Goal: Information Seeking & Learning: Learn about a topic

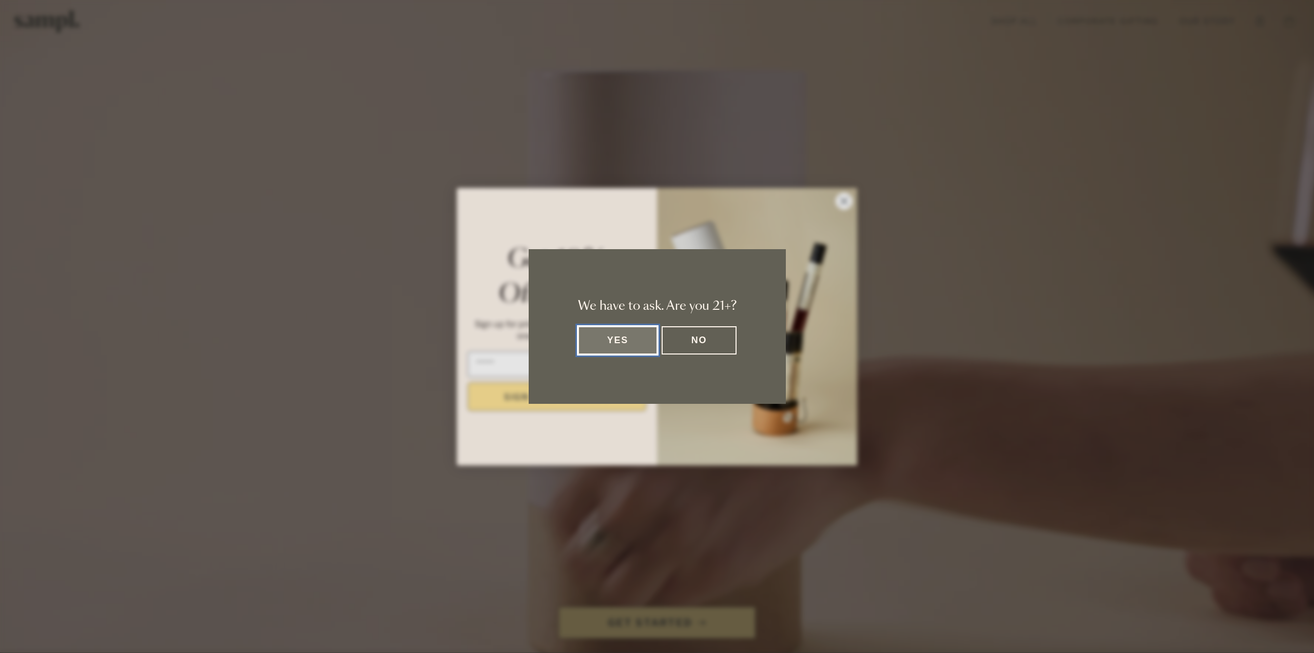
click at [624, 327] on button "Yes" at bounding box center [618, 340] width 80 height 28
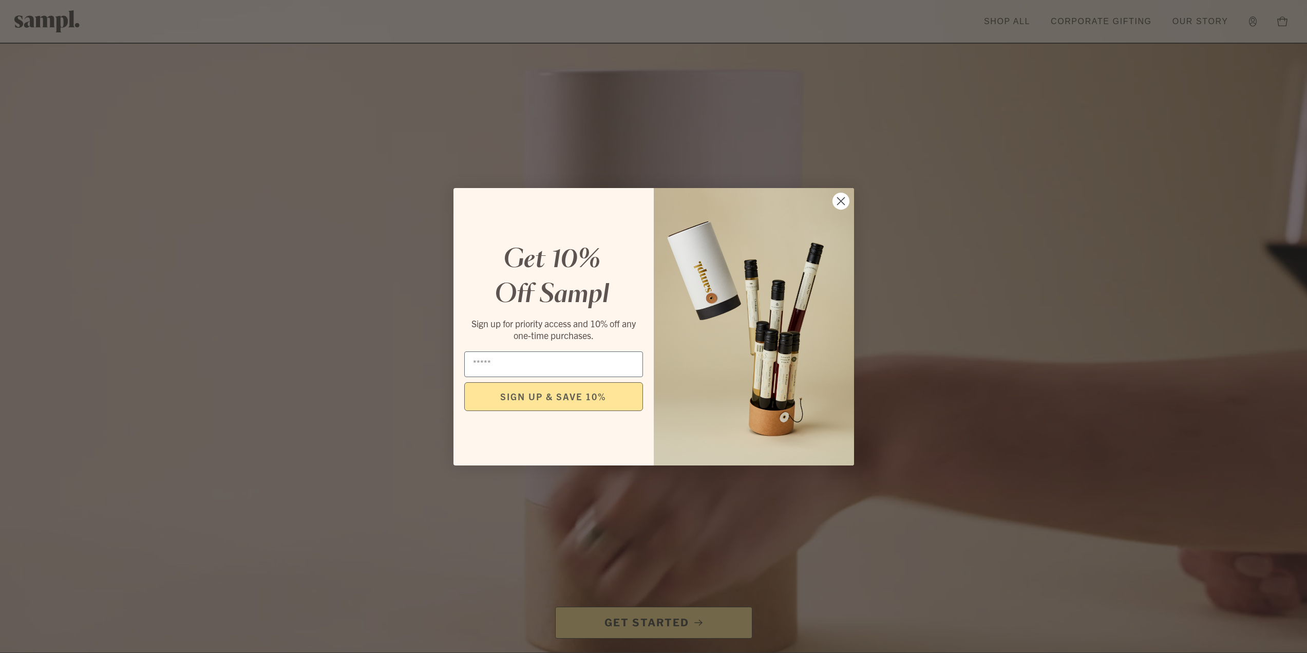
click at [845, 201] on circle "Close dialog" at bounding box center [840, 200] width 17 height 17
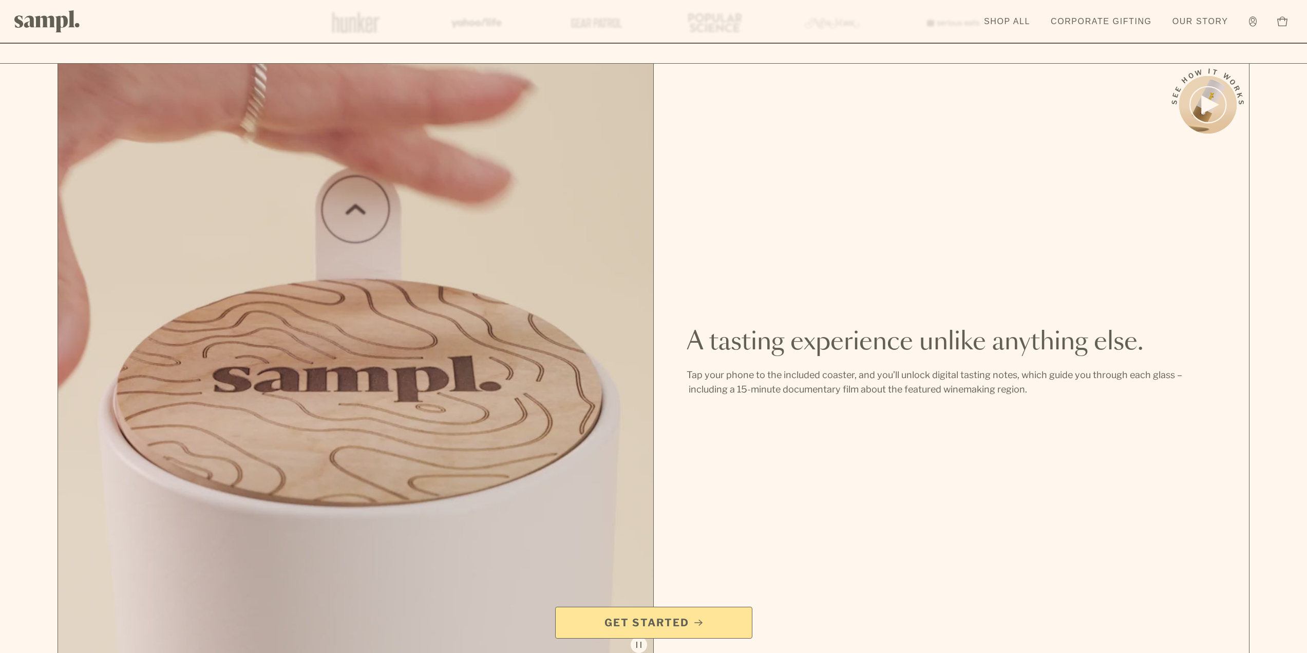
scroll to position [976, 0]
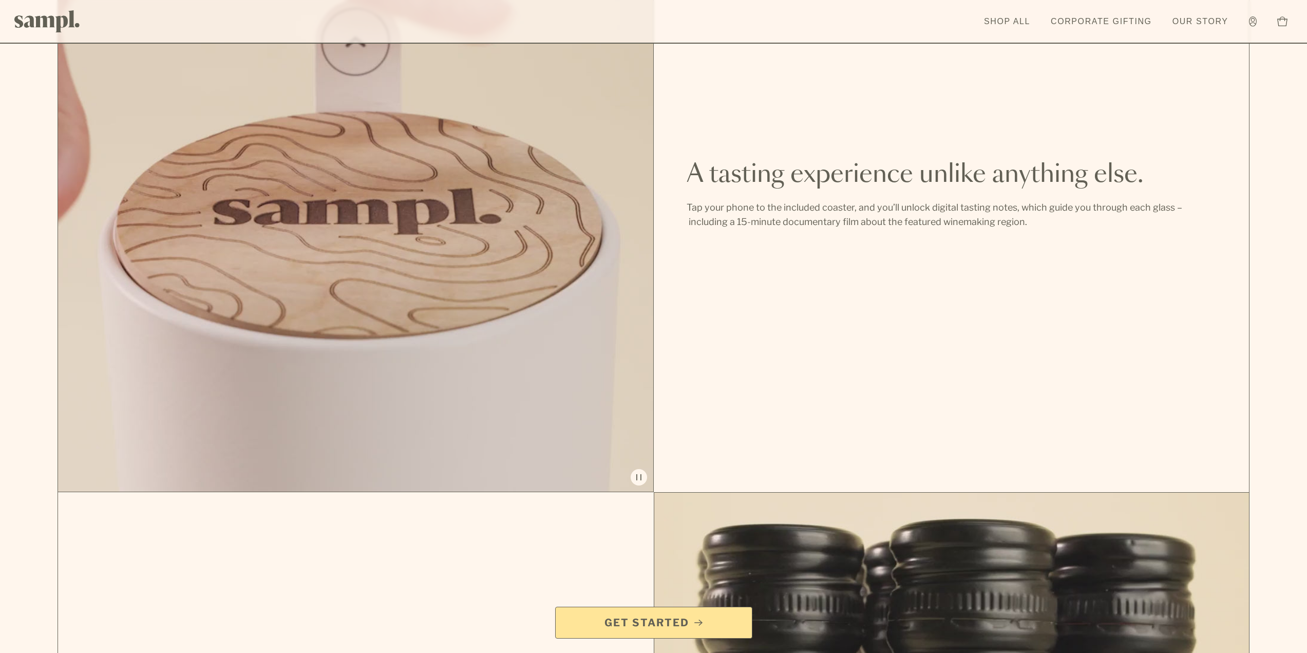
drag, startPoint x: 857, startPoint y: 201, endPoint x: 853, endPoint y: 233, distance: 32.1
click at [853, 233] on div "A tasting experience unlike anything else. Tap your phone to the included coast…" at bounding box center [952, 194] width 596 height 596
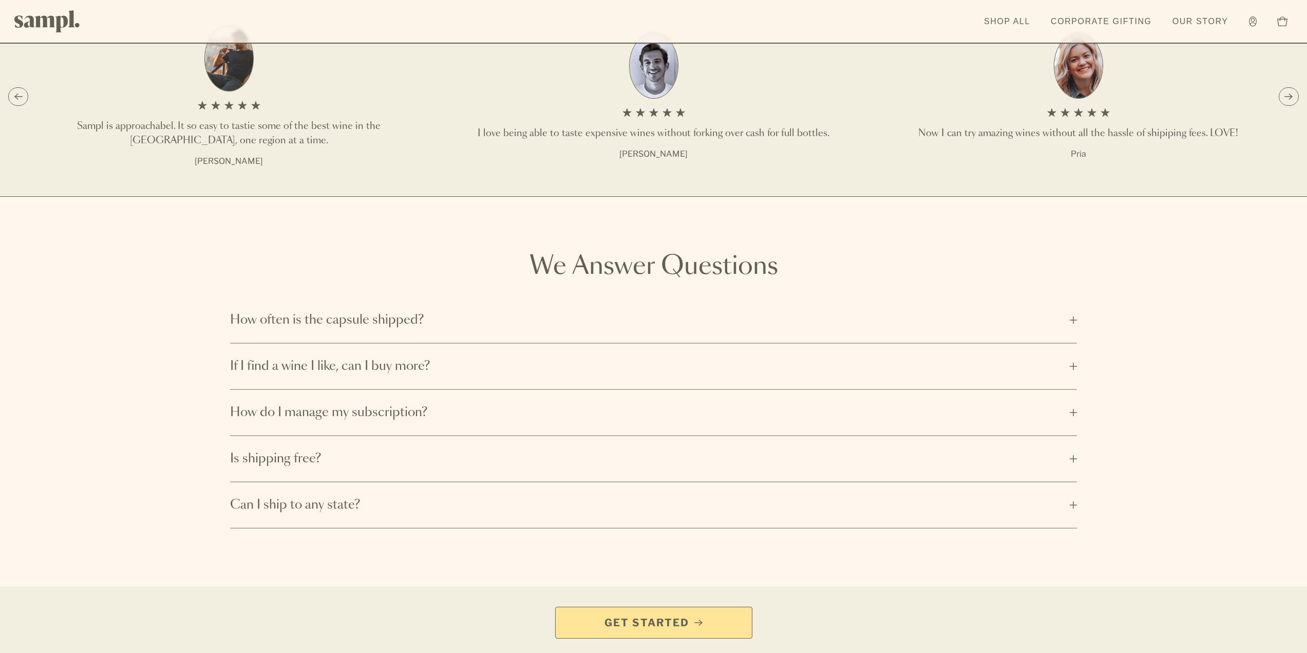
scroll to position [2156, 0]
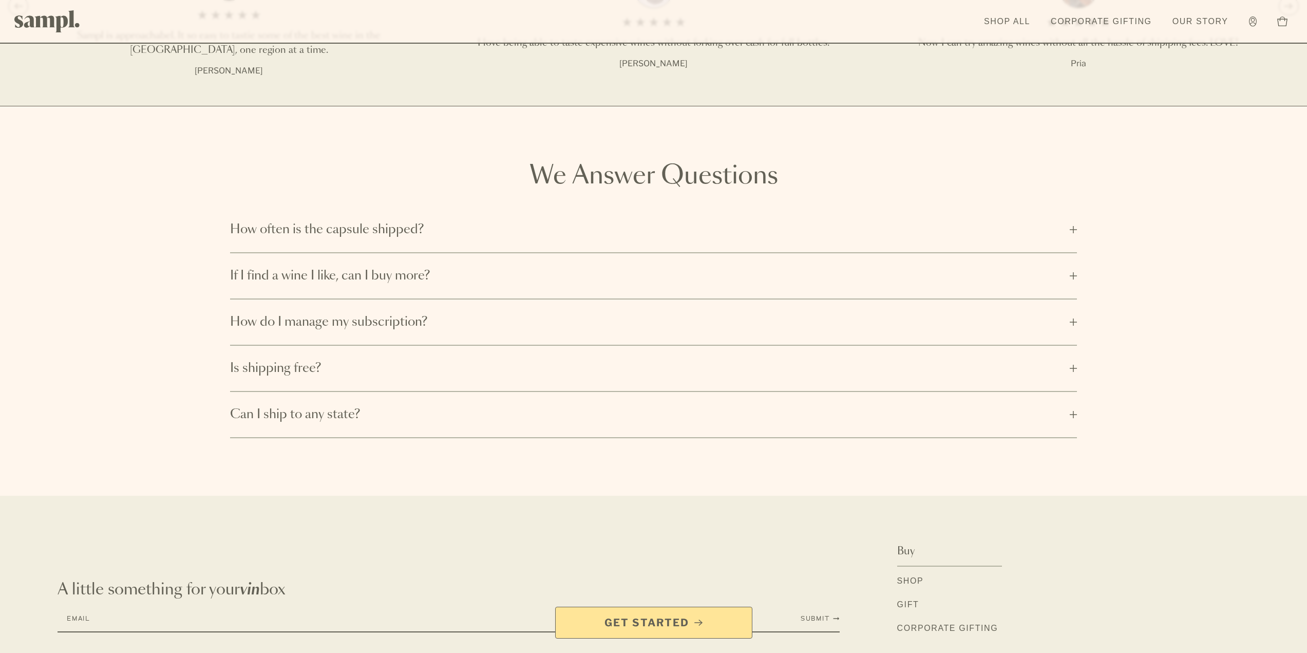
click at [426, 240] on button "How often is the capsule shipped?" at bounding box center [653, 229] width 847 height 45
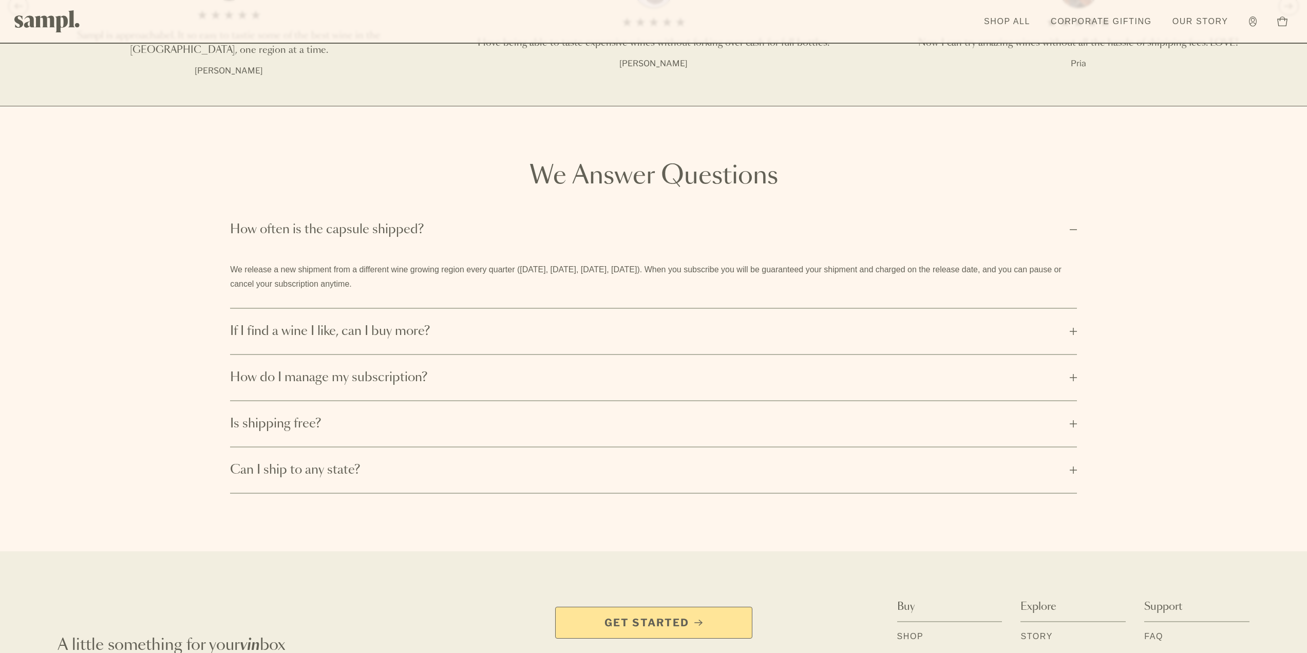
click at [435, 329] on span "If I find a wine I like, can I buy more?" at bounding box center [646, 331] width 833 height 16
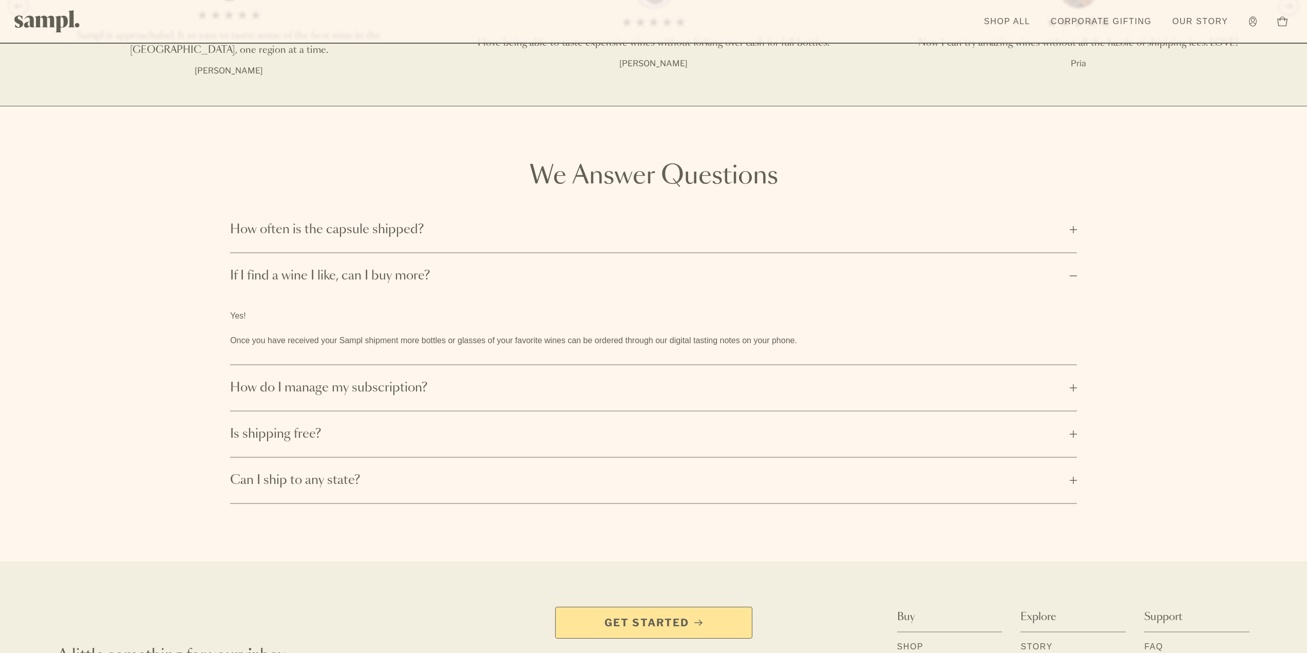
click at [444, 376] on button "How do I manage my subscription?" at bounding box center [653, 387] width 847 height 45
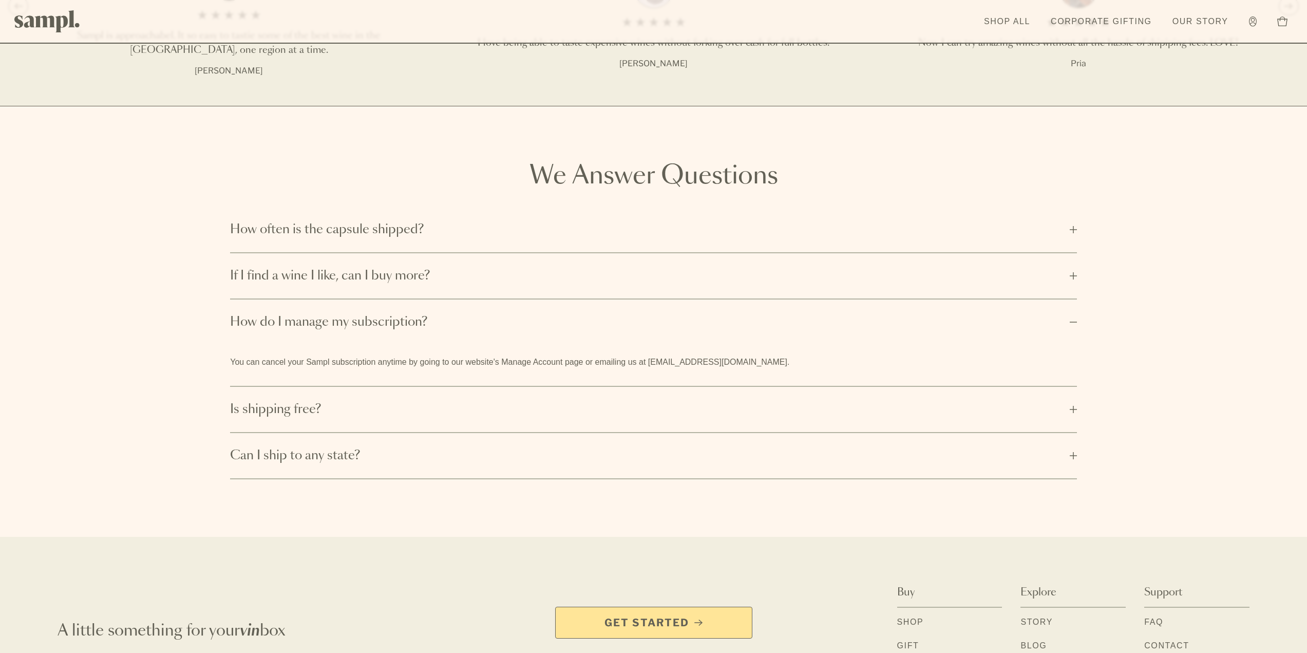
click at [449, 398] on button "Is shipping free?" at bounding box center [653, 409] width 847 height 45
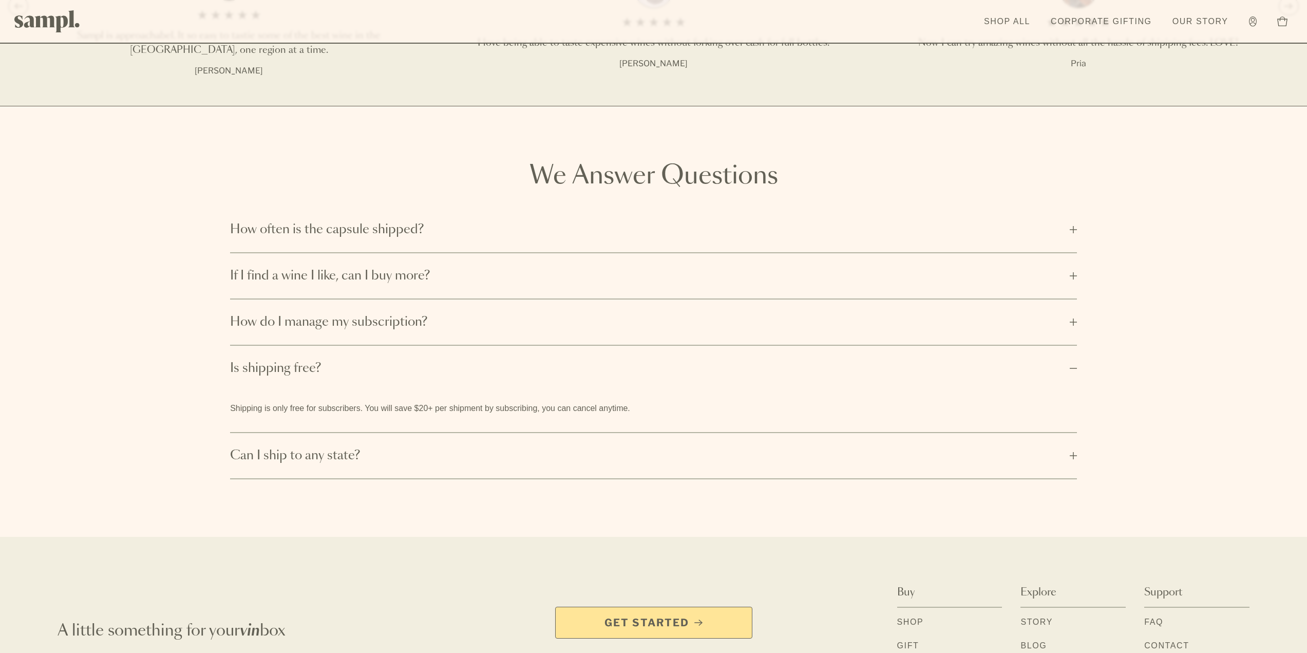
click at [464, 447] on button "Can I ship to any state?" at bounding box center [653, 455] width 847 height 45
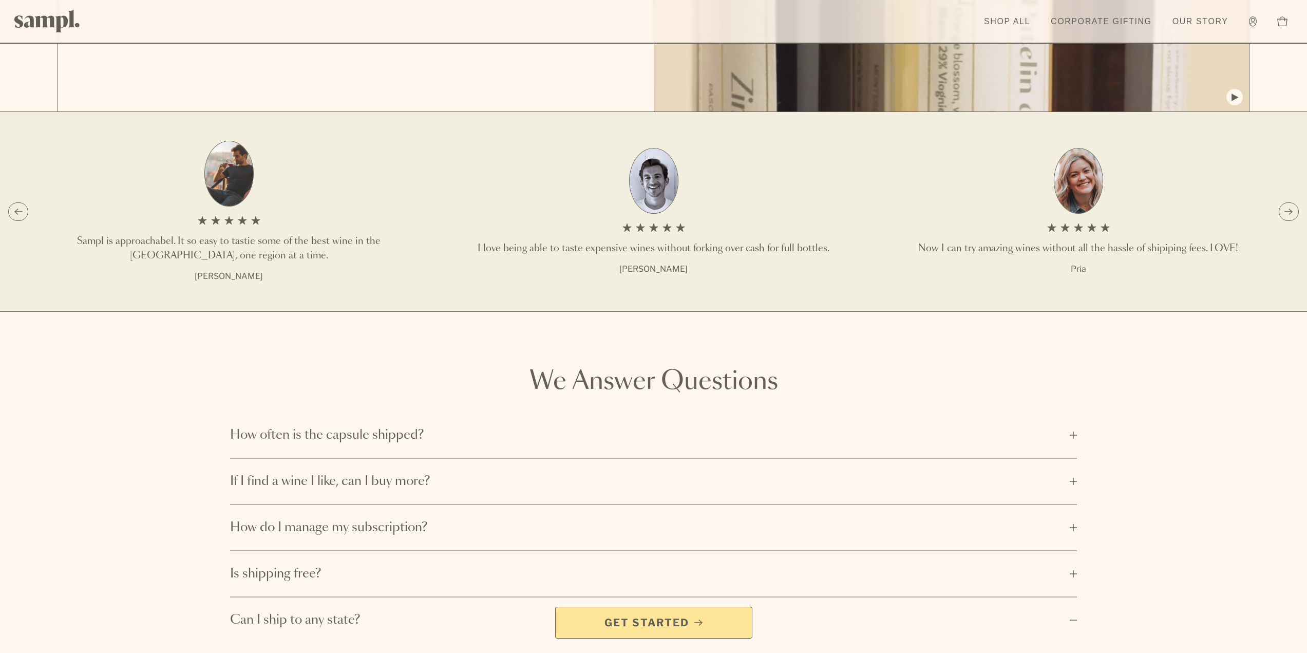
scroll to position [0, 0]
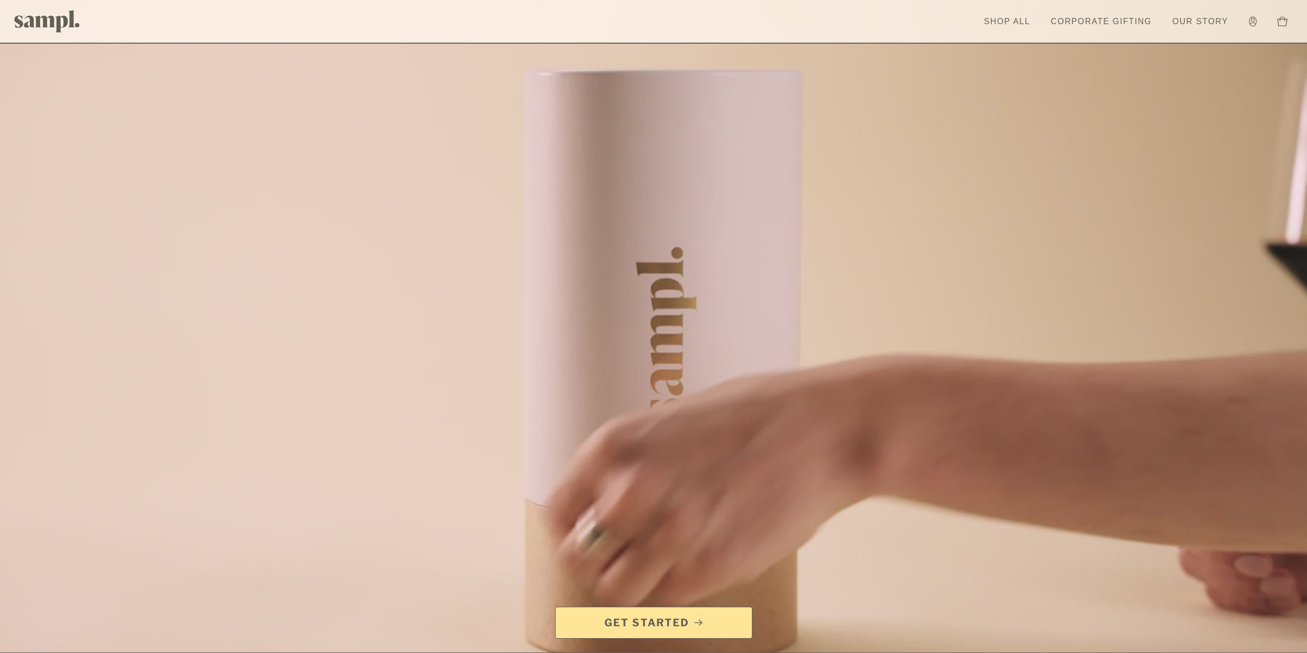
drag, startPoint x: 642, startPoint y: 380, endPoint x: 528, endPoint y: 131, distance: 274.1
click at [1015, 13] on link "Shop All" at bounding box center [1007, 21] width 56 height 23
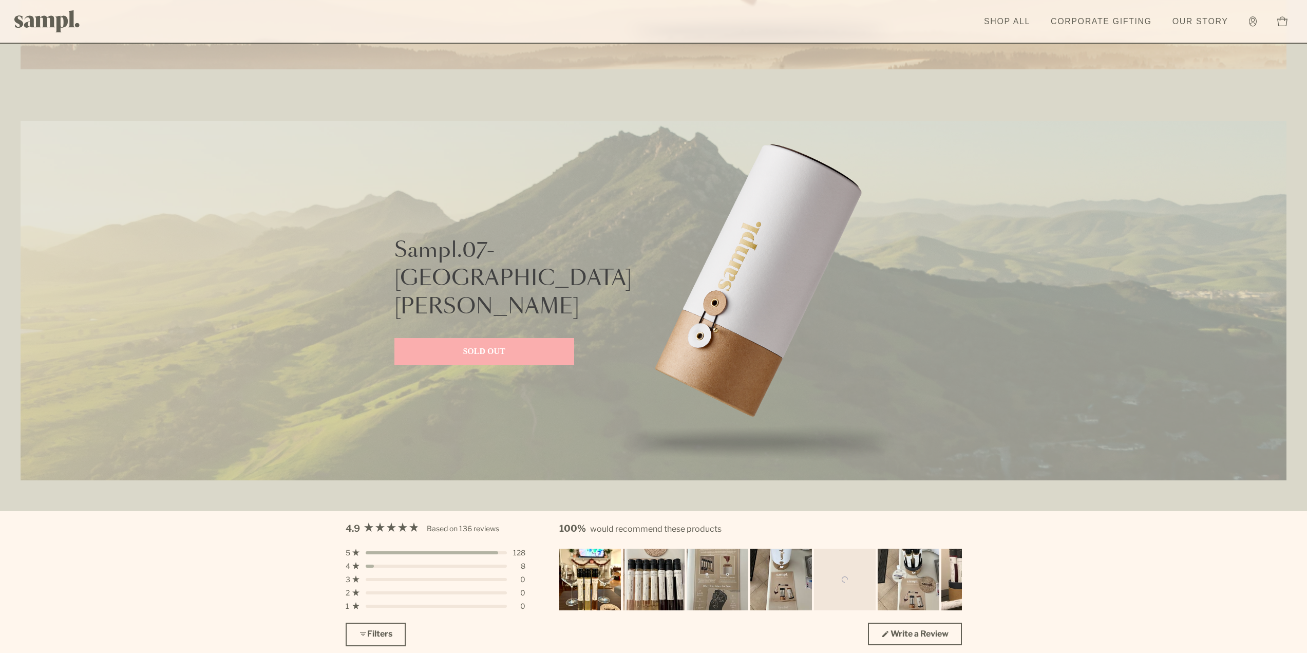
scroll to position [2824, 0]
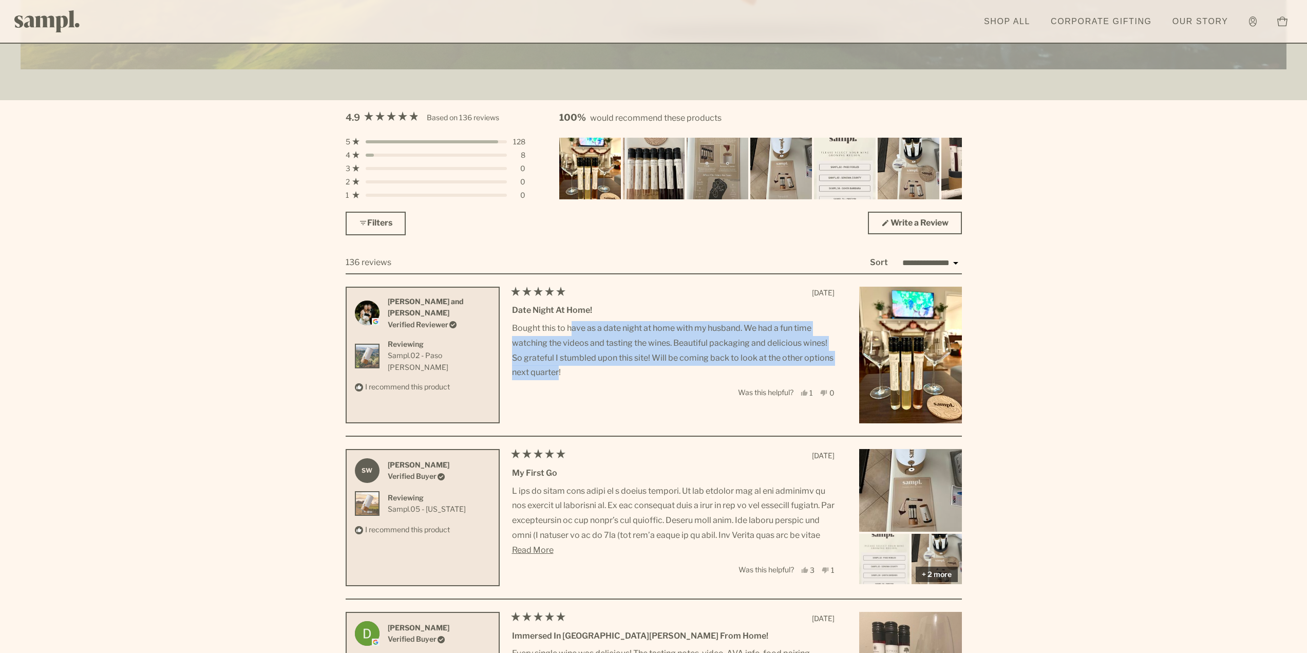
drag, startPoint x: 565, startPoint y: 359, endPoint x: 559, endPoint y: 375, distance: 17.7
click at [559, 375] on p "Bought this to have as a date night at home with my husband. We had a fun time …" at bounding box center [673, 350] width 322 height 59
click at [558, 376] on p "Bought this to have as a date night at home with my husband. We had a fun time …" at bounding box center [673, 350] width 322 height 59
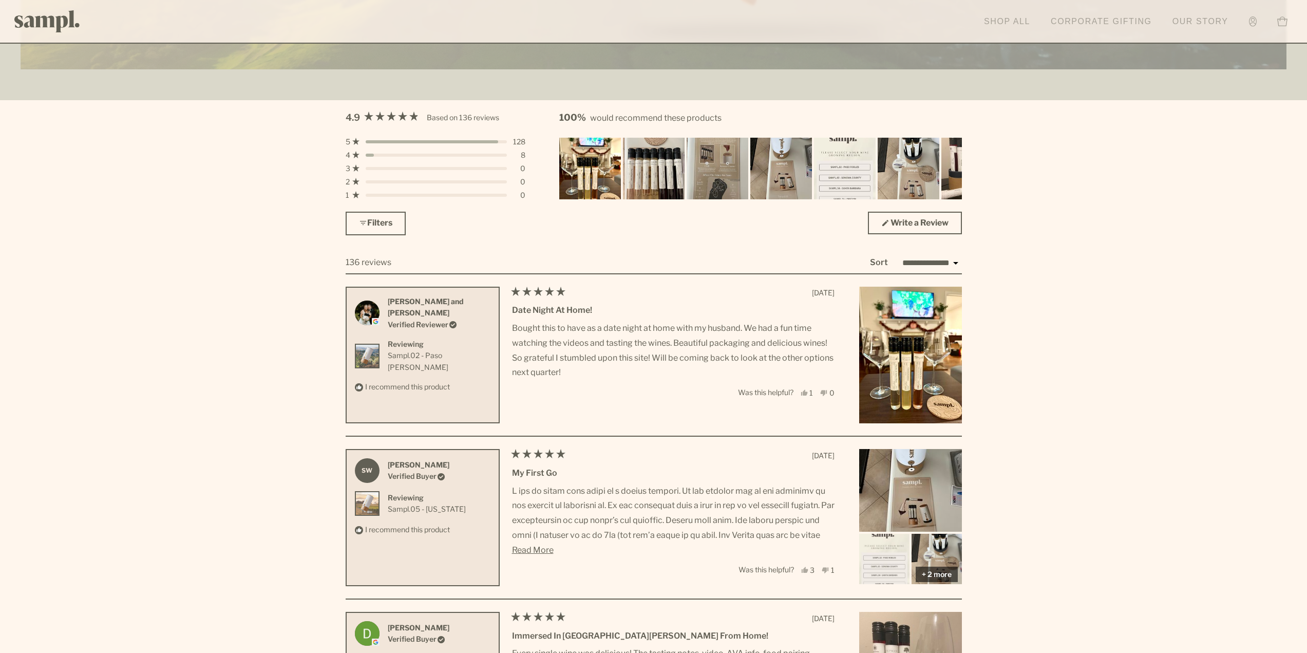
click at [1184, 17] on link "Our Story" at bounding box center [1200, 21] width 66 height 23
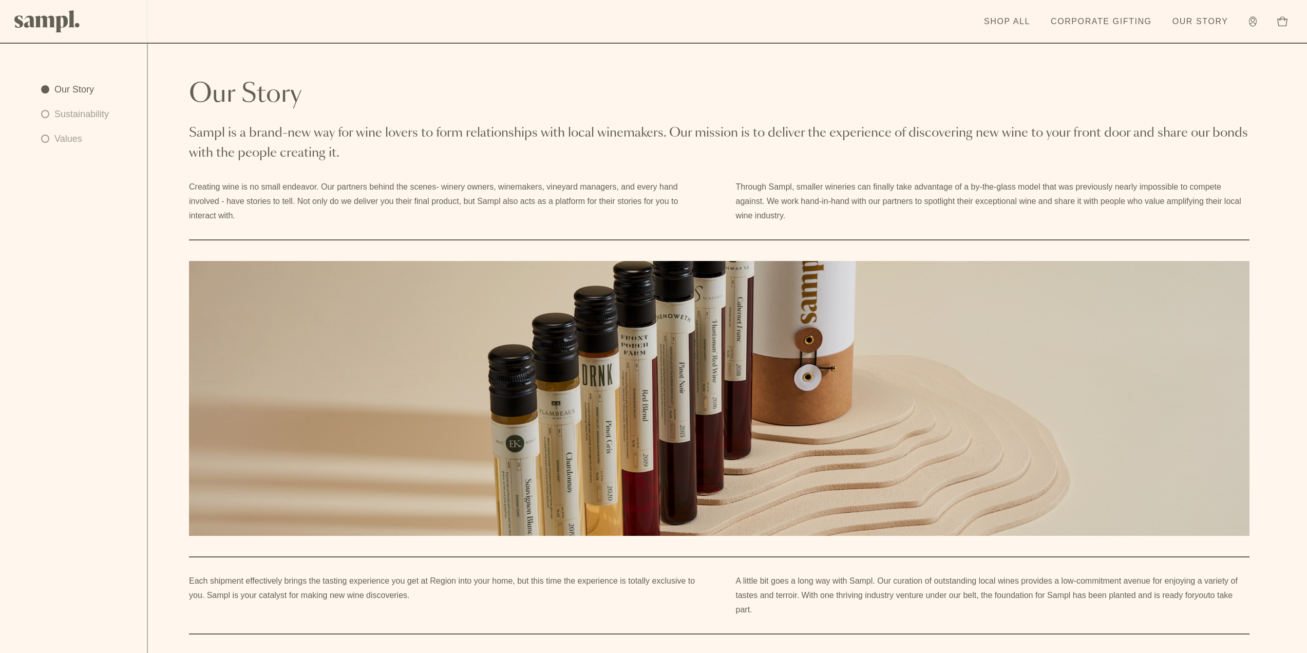
drag, startPoint x: 396, startPoint y: 215, endPoint x: 379, endPoint y: 158, distance: 59.9
click at [379, 158] on article "Our Story Sampl is a brand-new way for wine lovers to form relationships with l…" at bounding box center [727, 469] width 1159 height 775
drag, startPoint x: 383, startPoint y: 114, endPoint x: 414, endPoint y: 217, distance: 107.8
click at [414, 217] on article "Our Story Sampl is a brand-new way for wine lovers to form relationships with l…" at bounding box center [727, 469] width 1159 height 775
click at [414, 218] on p "Creating wine is no small endeavor. Our partners behind the scenes- winery owne…" at bounding box center [446, 201] width 514 height 43
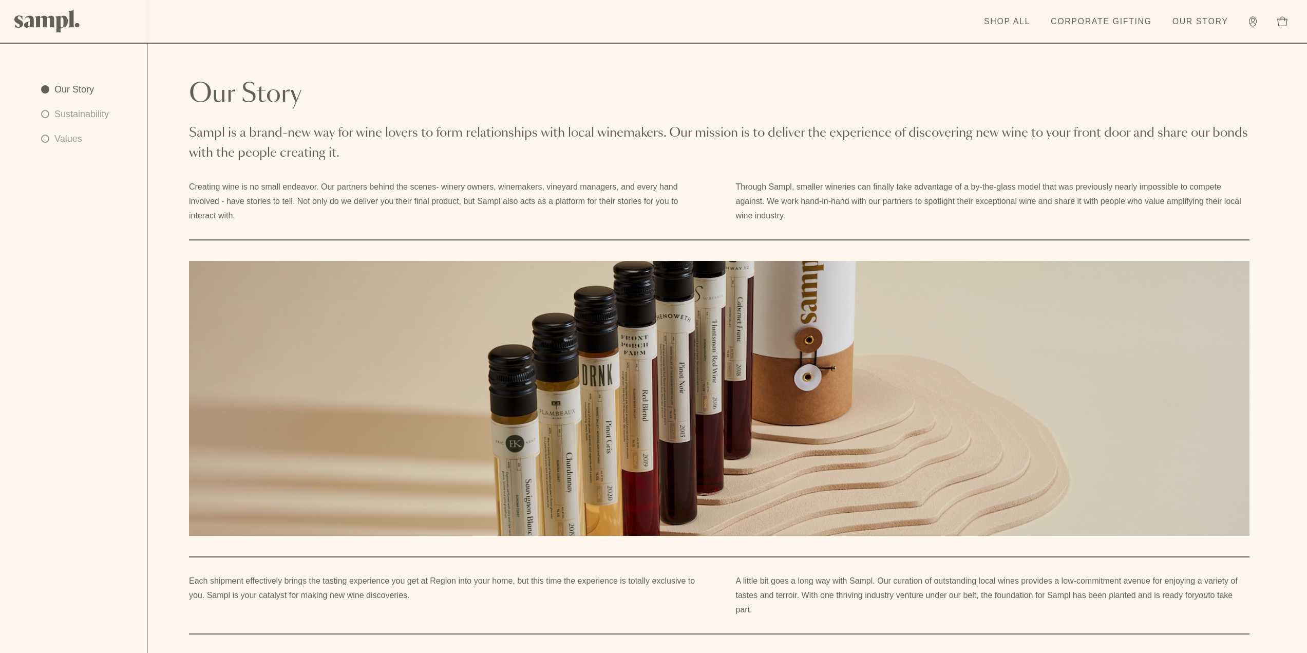
drag, startPoint x: 779, startPoint y: 209, endPoint x: 784, endPoint y: 138, distance: 71.5
click at [784, 138] on article "Our Story Sampl is a brand-new way for wine lovers to form relationships with l…" at bounding box center [727, 469] width 1159 height 775
click at [787, 226] on article "Our Story Sampl is a brand-new way for wine lovers to form relationships with l…" at bounding box center [727, 469] width 1159 height 775
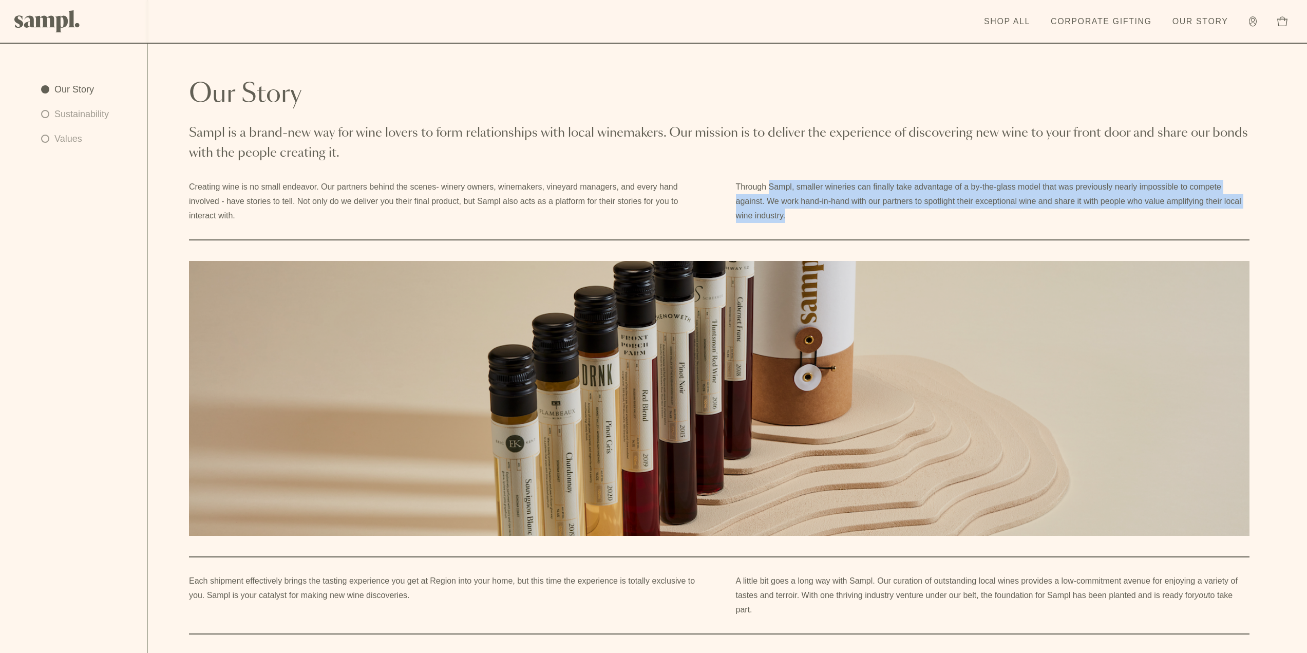
drag, startPoint x: 787, startPoint y: 226, endPoint x: 767, endPoint y: 157, distance: 72.1
click at [768, 158] on article "Our Story Sampl is a brand-new way for wine lovers to form relationships with l…" at bounding box center [727, 469] width 1159 height 775
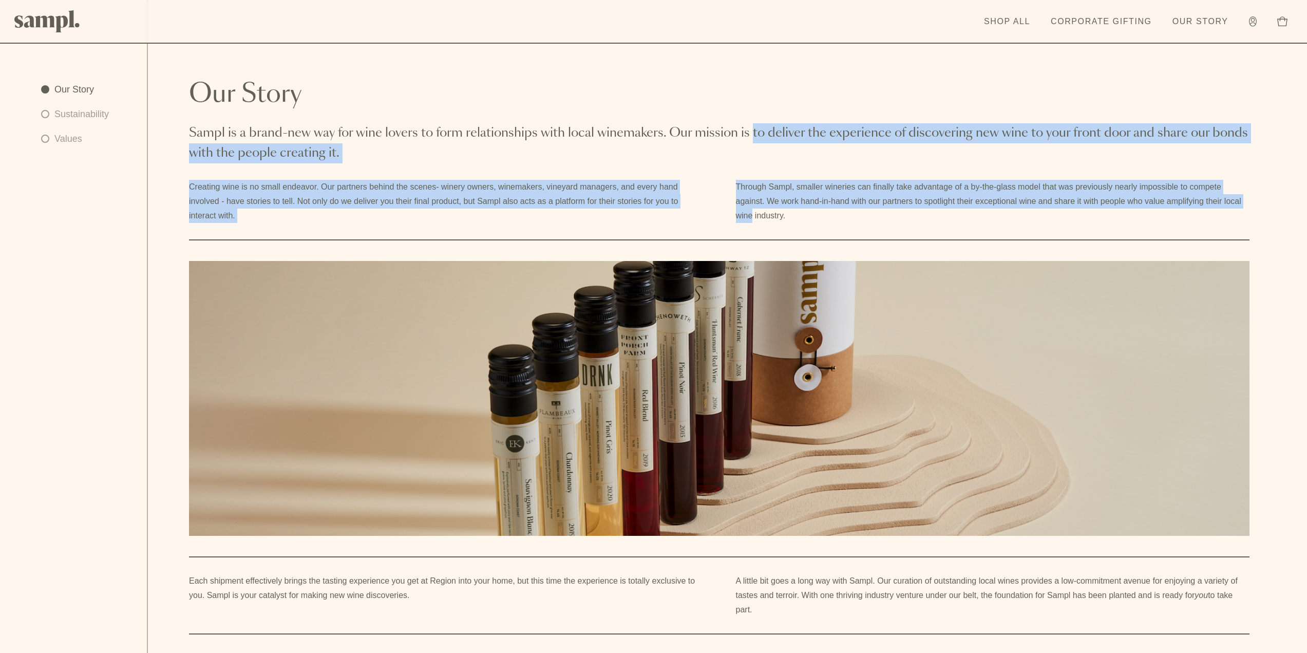
drag, startPoint x: 753, startPoint y: 128, endPoint x: 750, endPoint y: 234, distance: 105.8
click at [750, 234] on article "Our Story Sampl is a brand-new way for wine lovers to form relationships with l…" at bounding box center [727, 469] width 1159 height 775
click at [749, 233] on article "Our Story Sampl is a brand-new way for wine lovers to form relationships with l…" at bounding box center [727, 469] width 1159 height 775
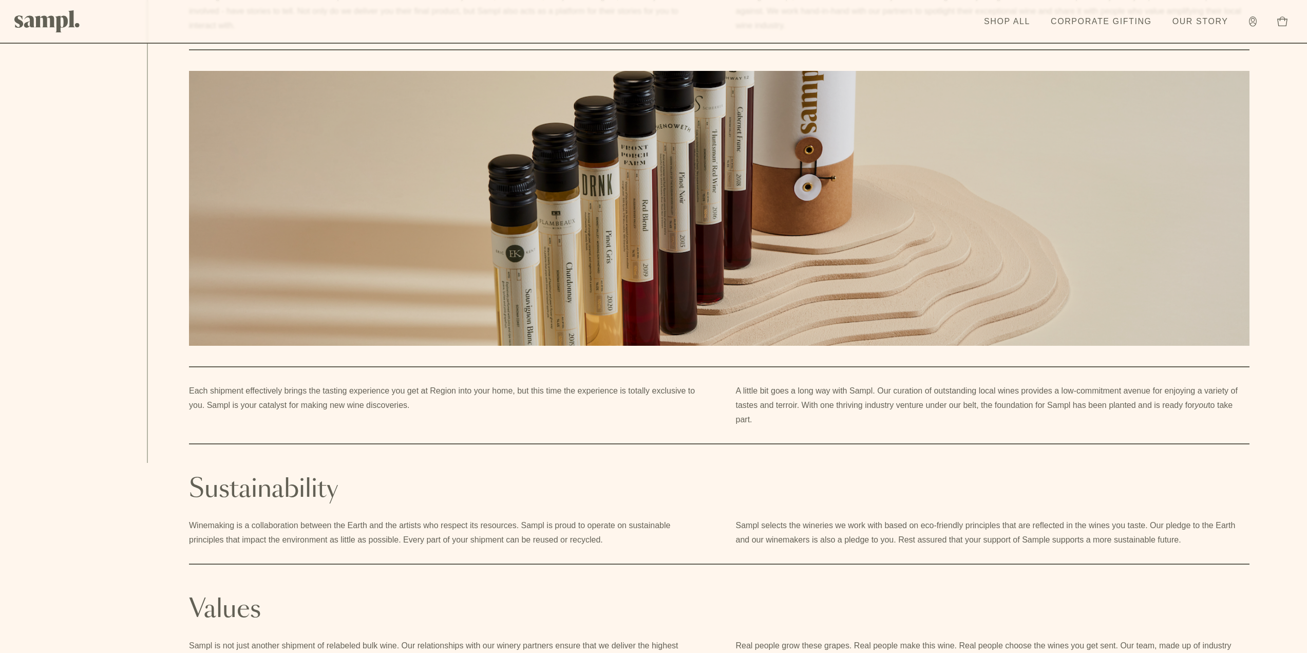
scroll to position [359, 0]
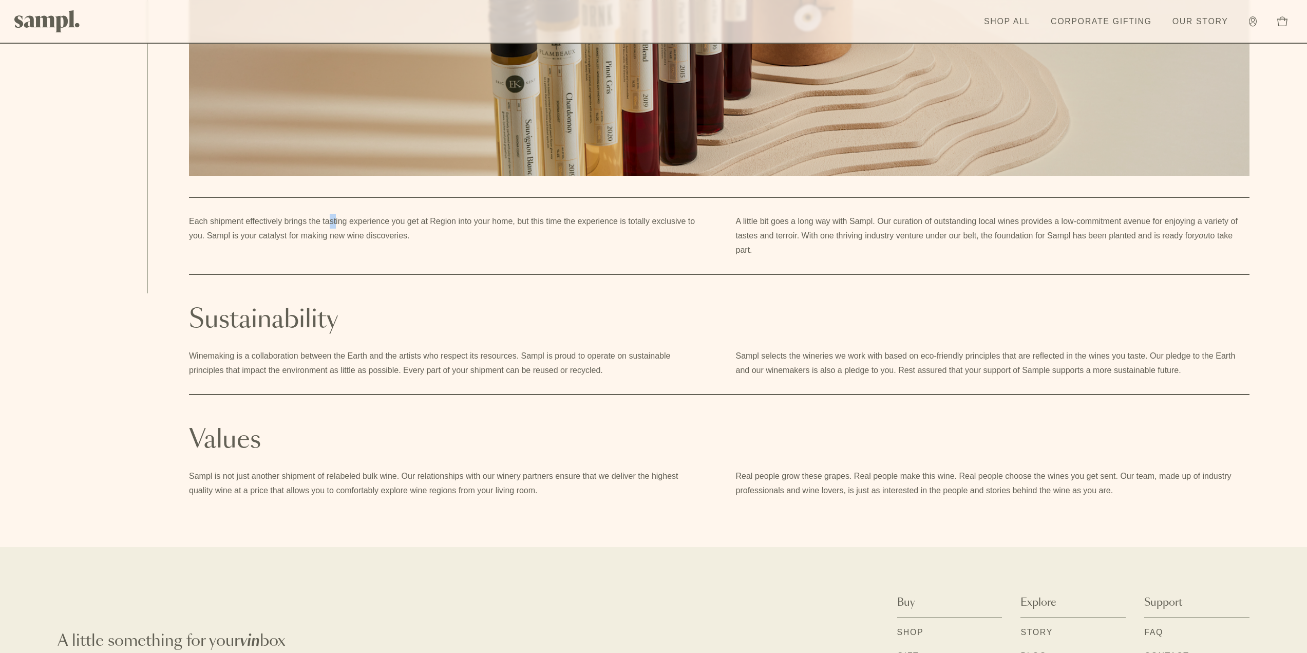
drag, startPoint x: 336, startPoint y: 227, endPoint x: 329, endPoint y: 220, distance: 10.2
click at [329, 221] on p "Each shipment effectively brings the tasting experience you get at Region into …" at bounding box center [446, 228] width 514 height 29
click at [301, 220] on p "Each shipment effectively brings the tasting experience you get at Region into …" at bounding box center [446, 228] width 514 height 29
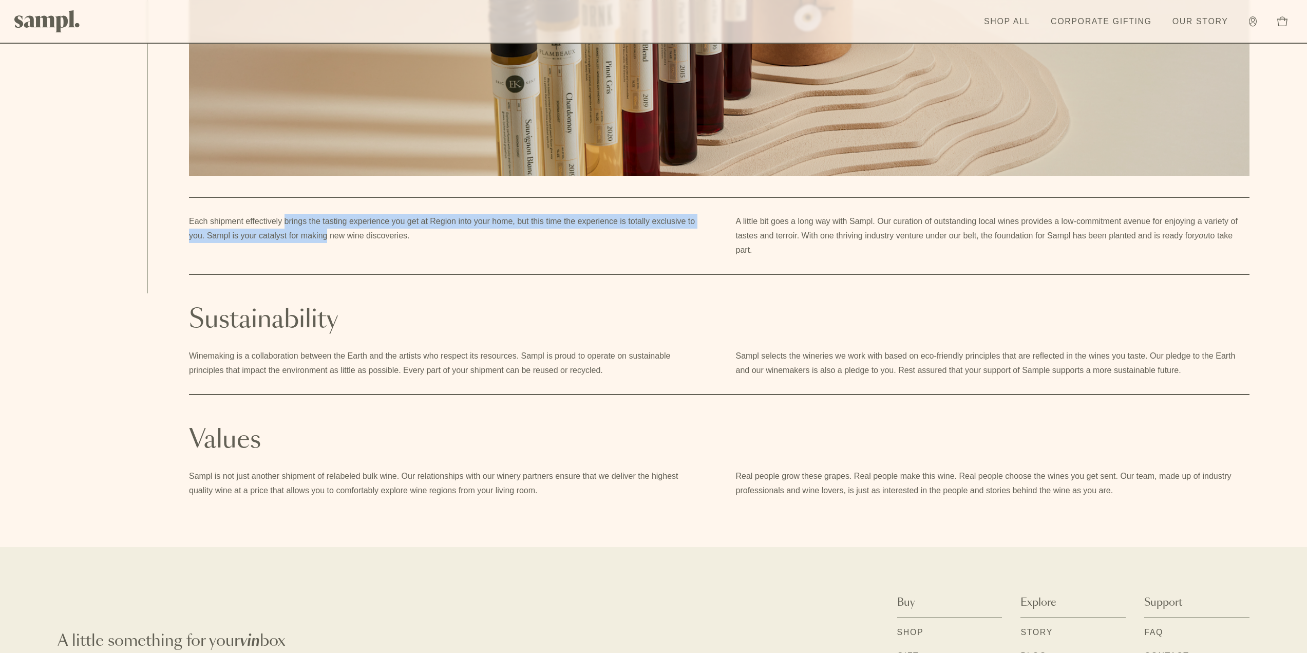
drag, startPoint x: 301, startPoint y: 220, endPoint x: 302, endPoint y: 246, distance: 26.7
click at [302, 246] on div "Each shipment effectively brings the tasting experience you get at Region into …" at bounding box center [446, 235] width 514 height 43
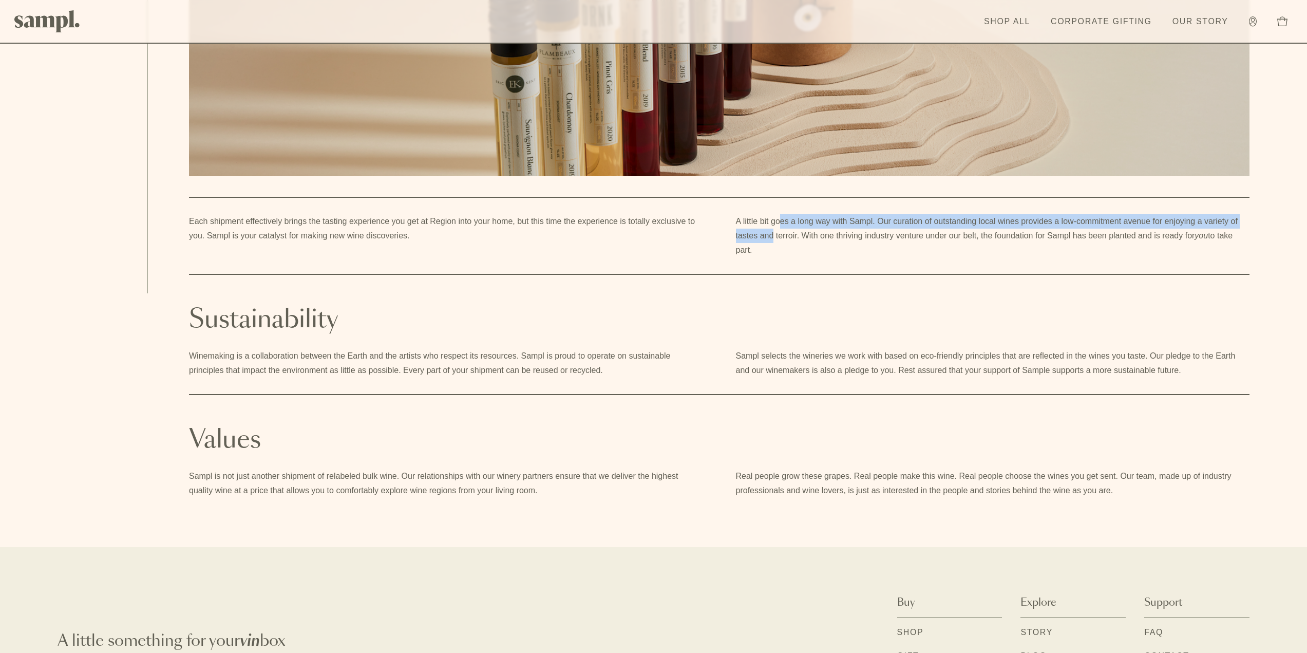
drag, startPoint x: 779, startPoint y: 228, endPoint x: 781, endPoint y: 213, distance: 16.0
click at [781, 213] on article "Our Story Sampl is a brand-new way for wine lovers to form relationships with l…" at bounding box center [727, 110] width 1159 height 775
click at [781, 217] on p "A little bit goes a long way with Sampl. Our curation of outstanding local wine…" at bounding box center [993, 235] width 514 height 43
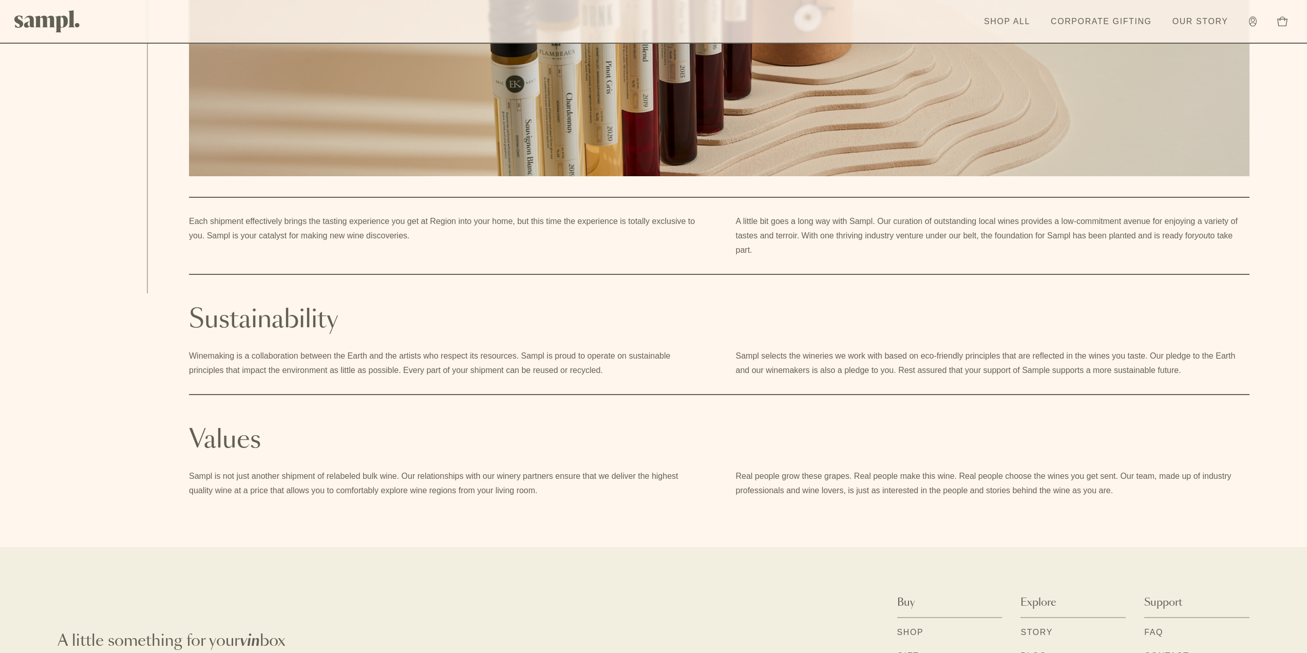
click at [322, 358] on p "Winemaking is a collaboration between the Earth and the artists who respect its…" at bounding box center [446, 363] width 514 height 29
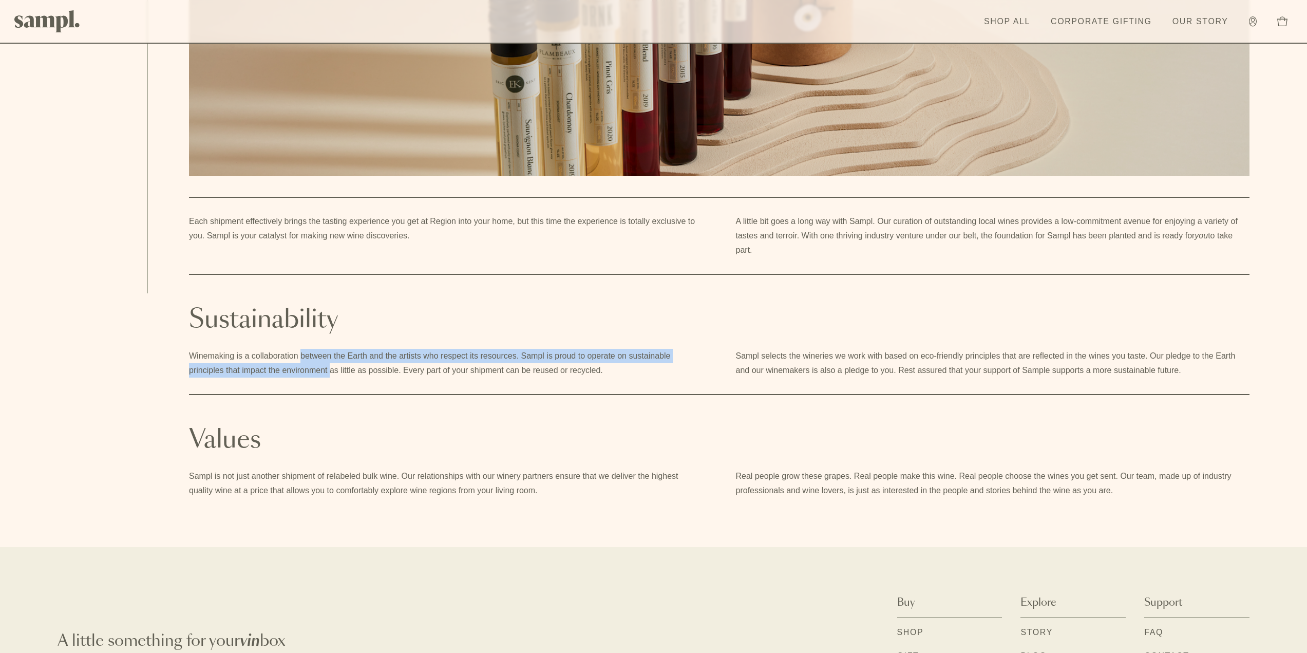
drag, startPoint x: 322, startPoint y: 358, endPoint x: 329, endPoint y: 383, distance: 25.9
click at [328, 380] on article "Our Story Sampl is a brand-new way for wine lovers to form relationships with l…" at bounding box center [727, 110] width 1159 height 775
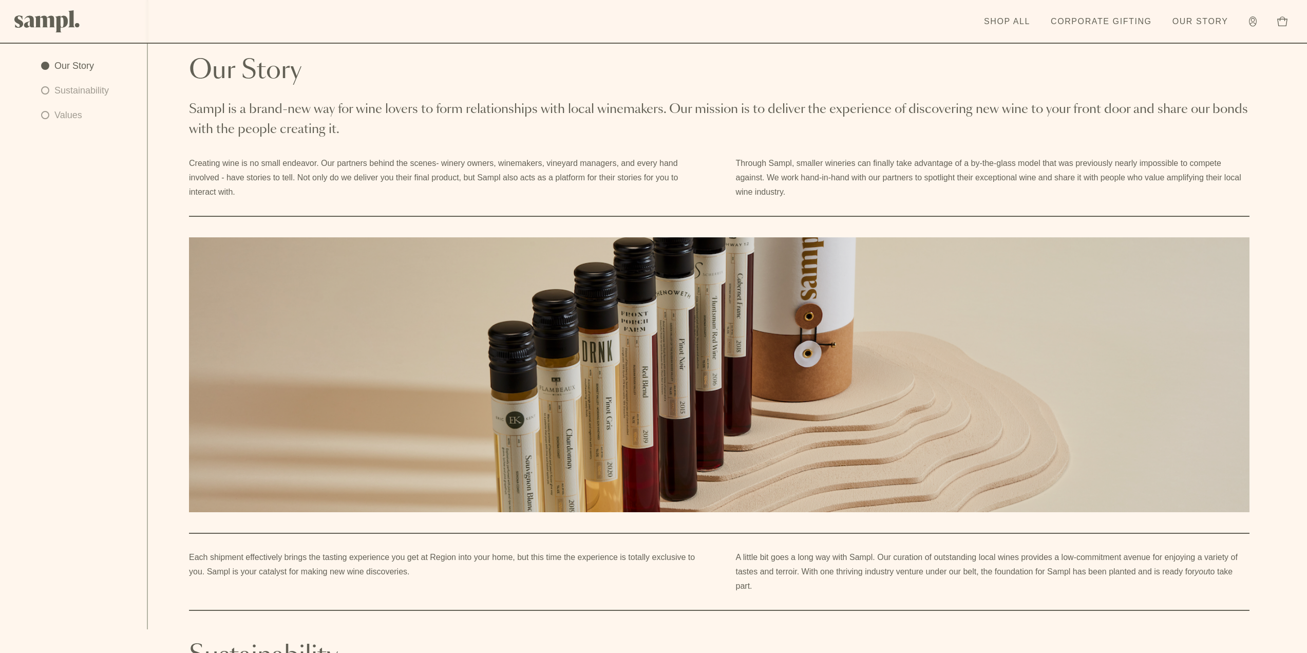
scroll to position [0, 0]
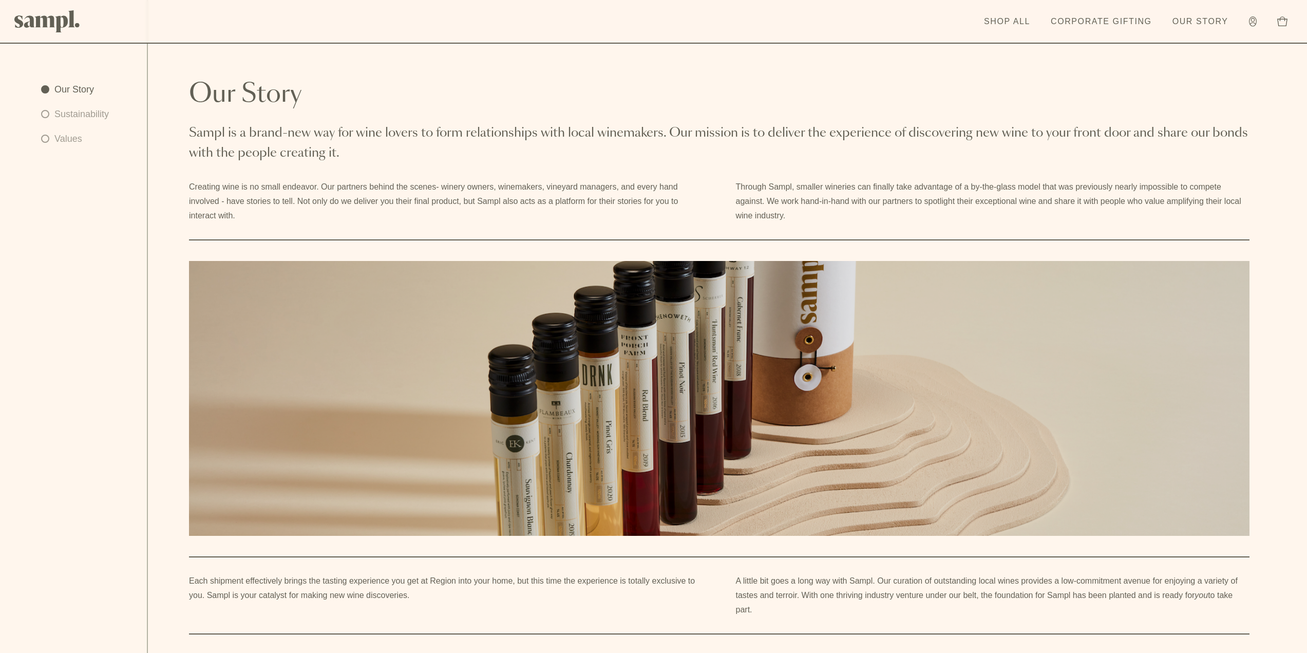
click at [991, 22] on link "Shop All" at bounding box center [1007, 21] width 56 height 23
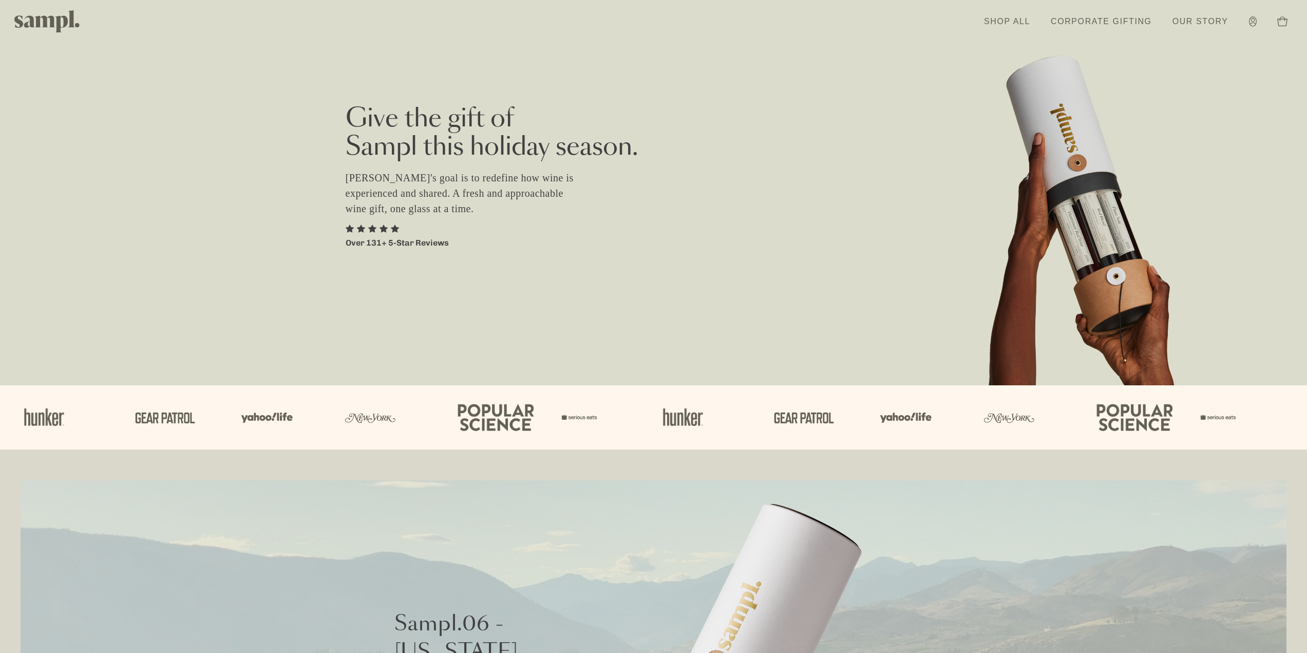
click at [42, 26] on img at bounding box center [47, 21] width 66 height 22
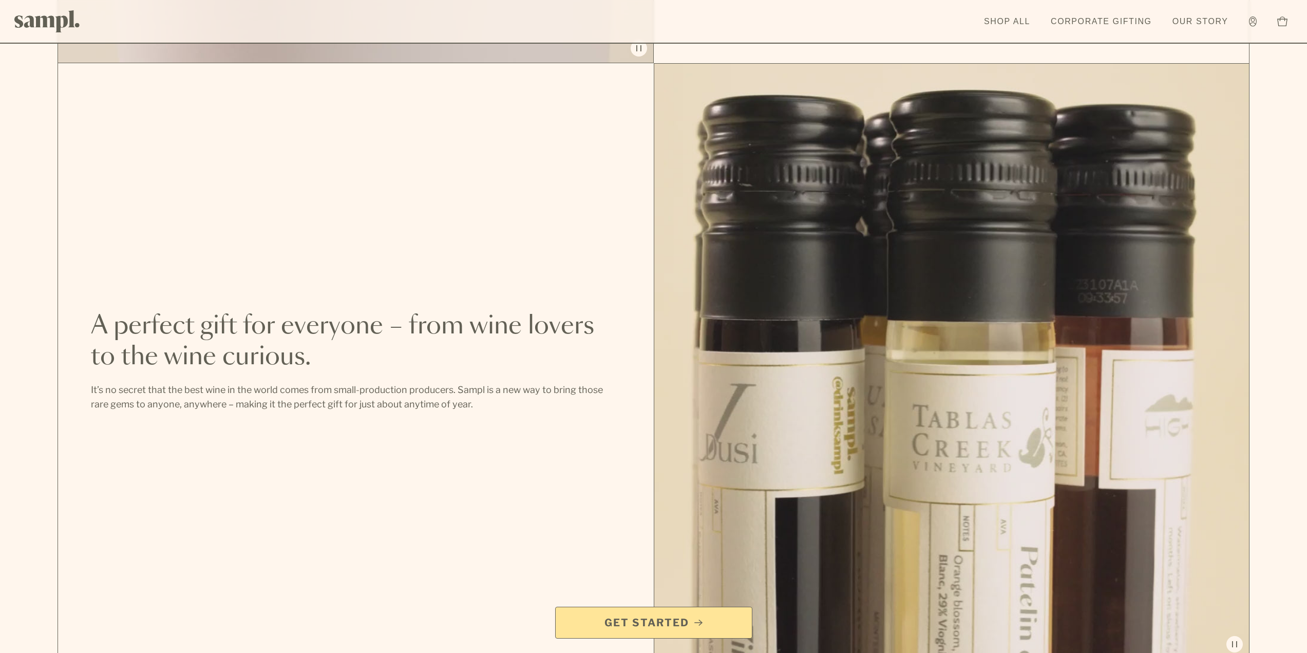
scroll to position [1592, 0]
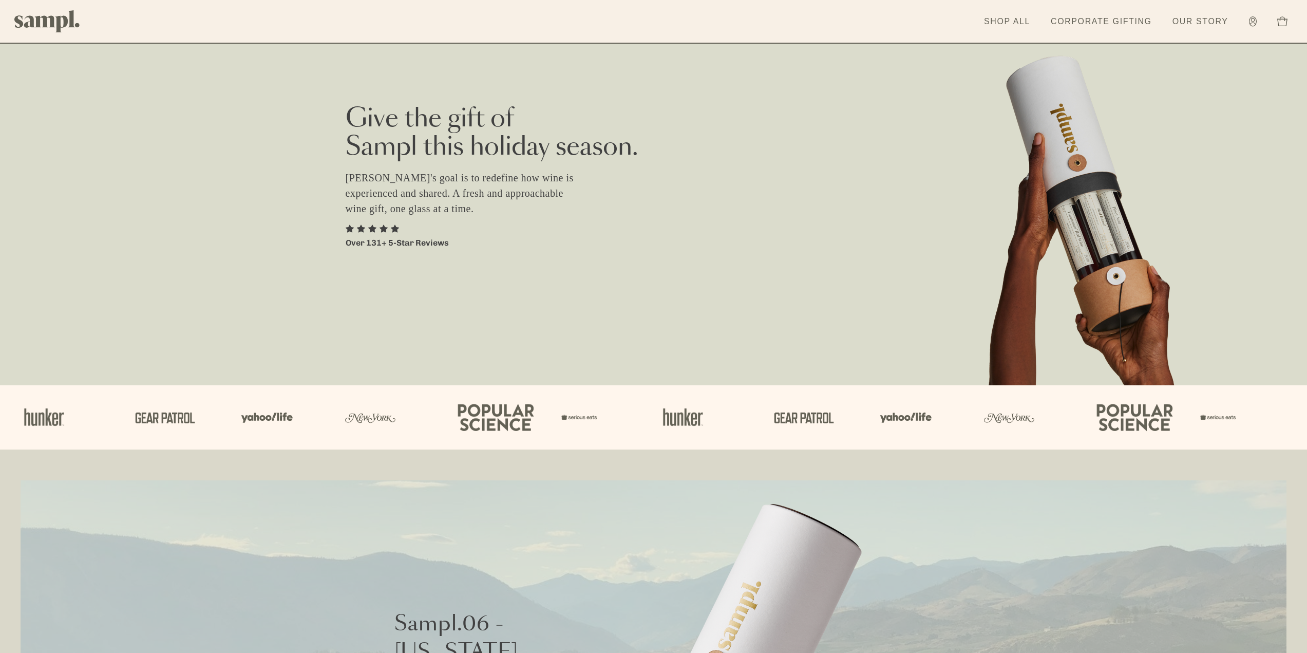
drag, startPoint x: 632, startPoint y: 352, endPoint x: 461, endPoint y: 154, distance: 261.0
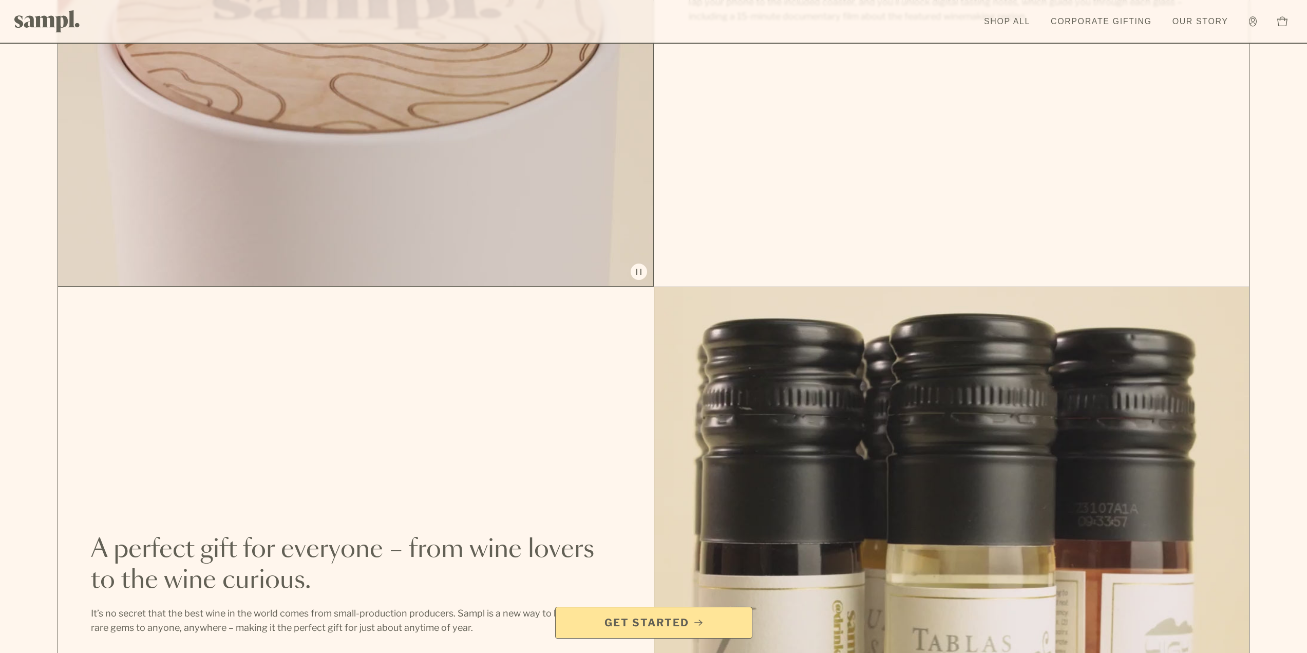
scroll to position [1540, 0]
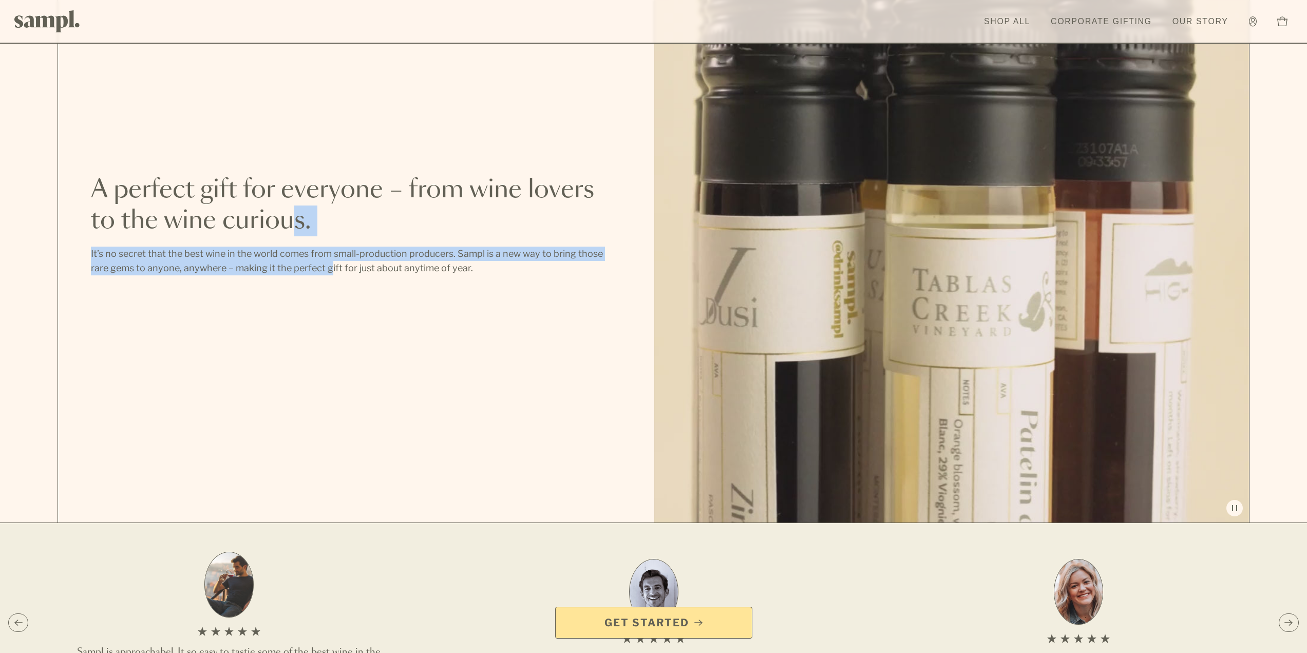
drag, startPoint x: 311, startPoint y: 269, endPoint x: 287, endPoint y: 217, distance: 56.7
click at [287, 217] on div "A perfect gift for everyone – from wine lovers to the wine curious. It’s no sec…" at bounding box center [356, 225] width 596 height 596
click at [287, 214] on h2 "A perfect gift for everyone – from wine lovers to the wine curious." at bounding box center [356, 206] width 530 height 62
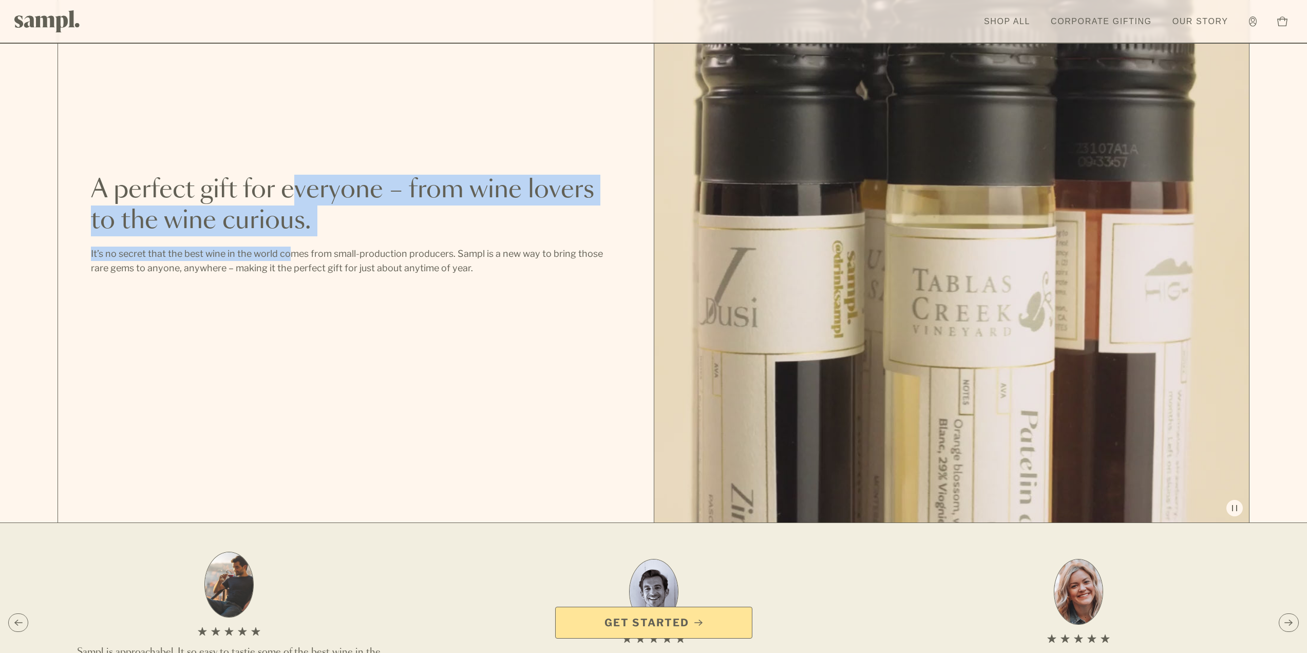
drag, startPoint x: 296, startPoint y: 230, endPoint x: 292, endPoint y: 264, distance: 34.1
click at [292, 263] on div "A perfect gift for everyone – from wine lovers to the wine curious. It’s no sec…" at bounding box center [356, 225] width 596 height 596
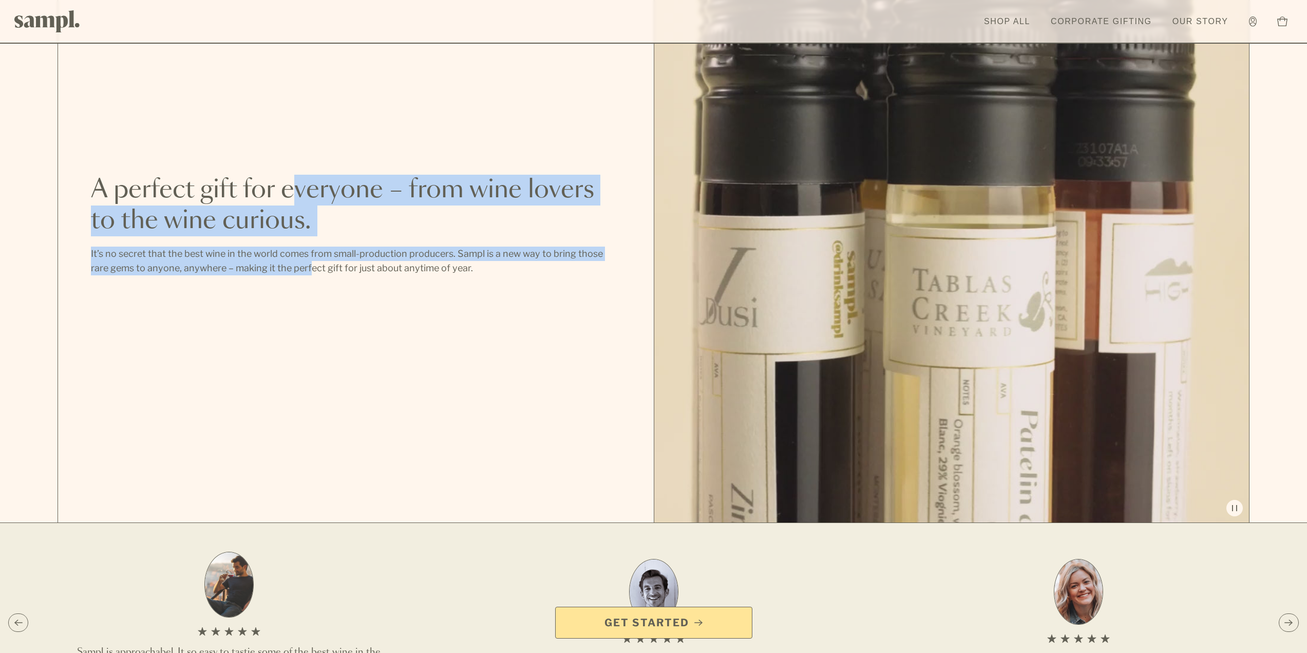
click at [292, 265] on p "It’s no secret that the best wine in the world comes from small-production prod…" at bounding box center [356, 260] width 530 height 29
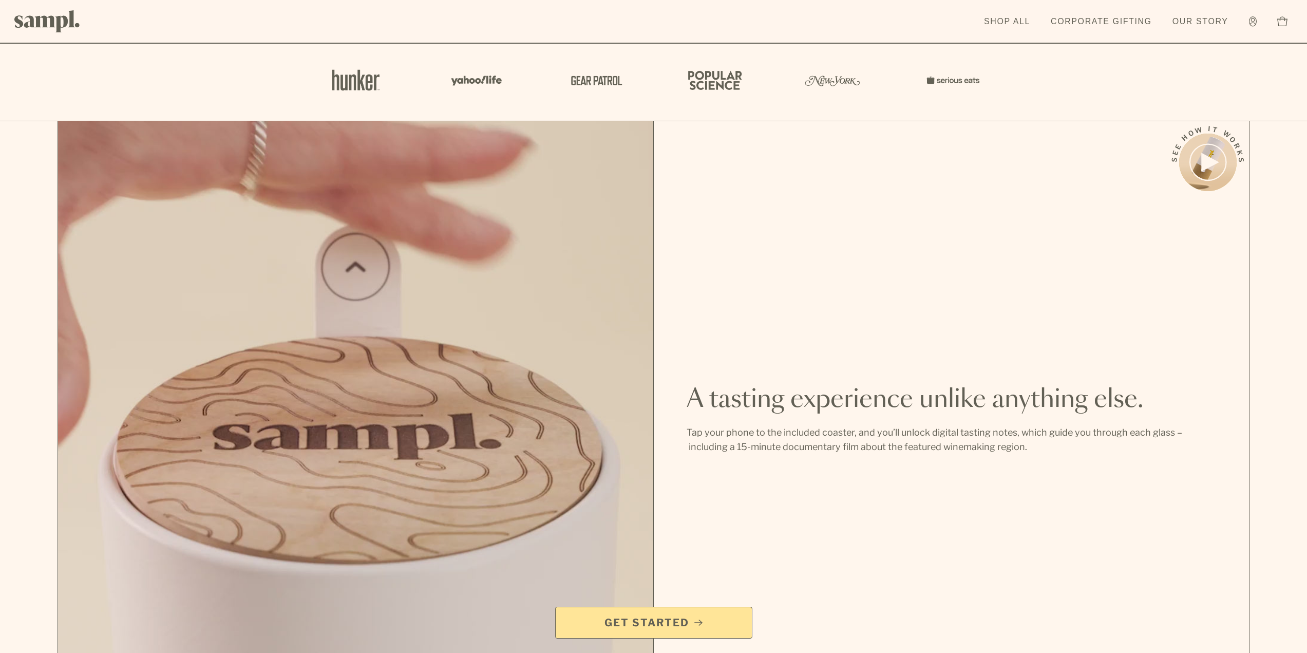
scroll to position [0, 0]
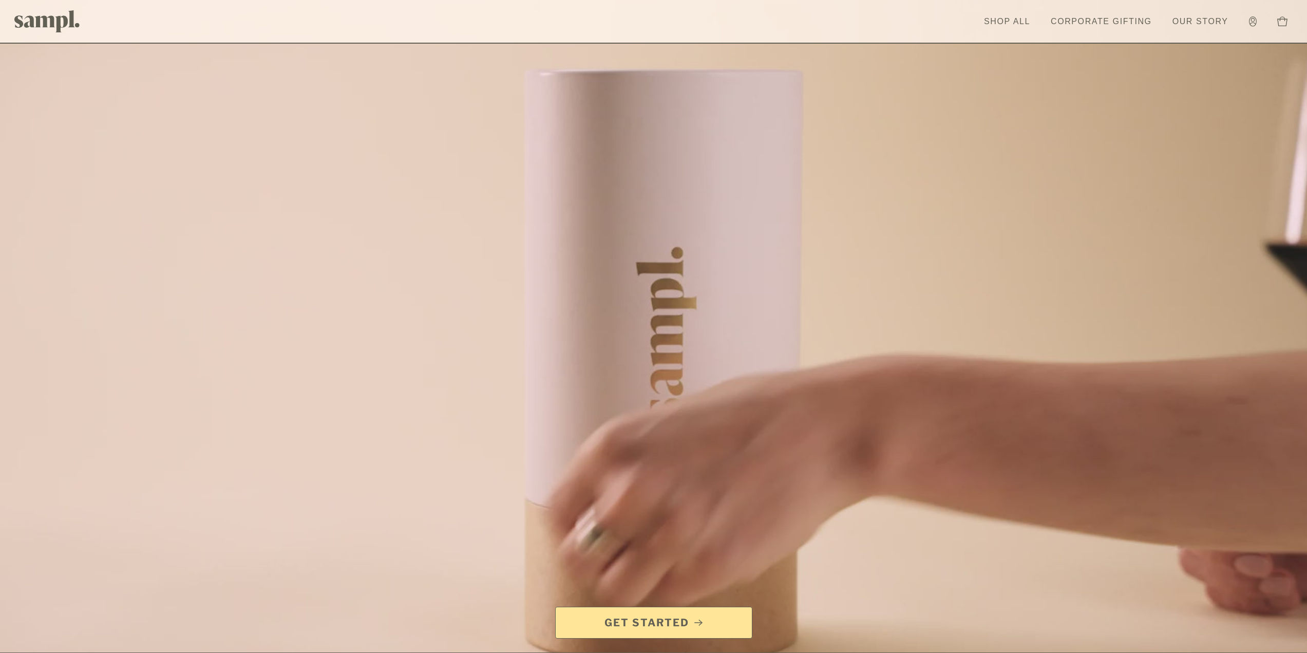
drag, startPoint x: 473, startPoint y: 404, endPoint x: 421, endPoint y: 145, distance: 263.5
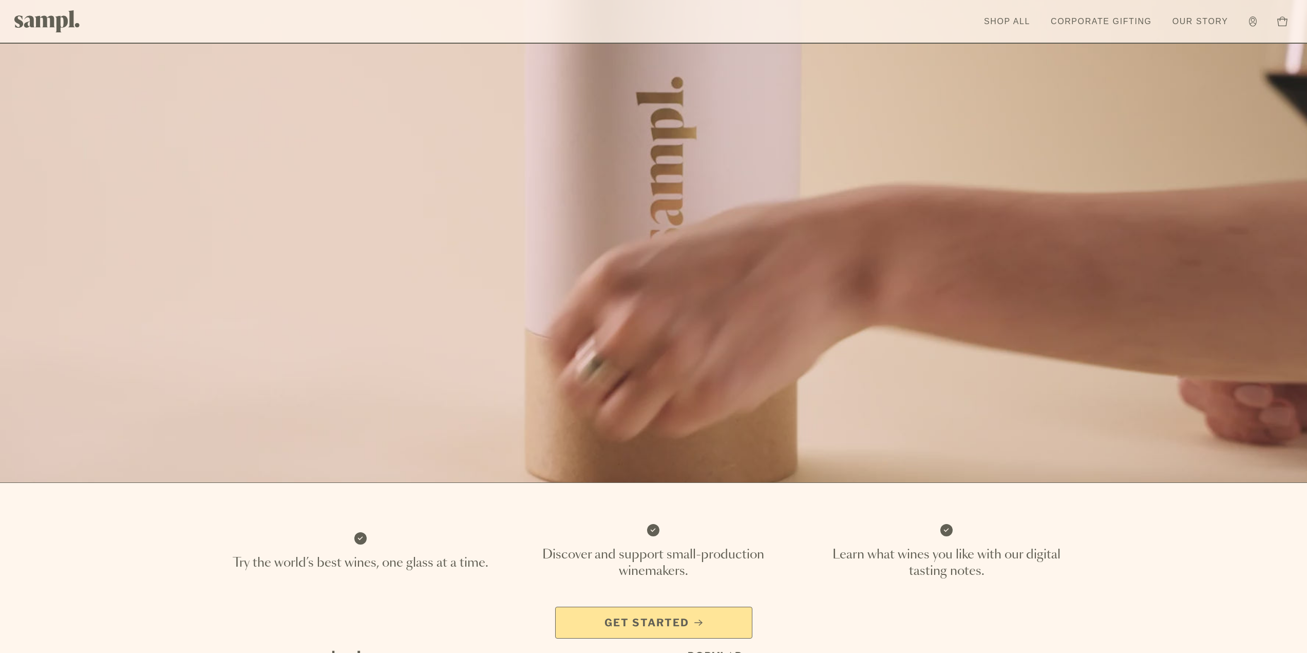
scroll to position [462, 0]
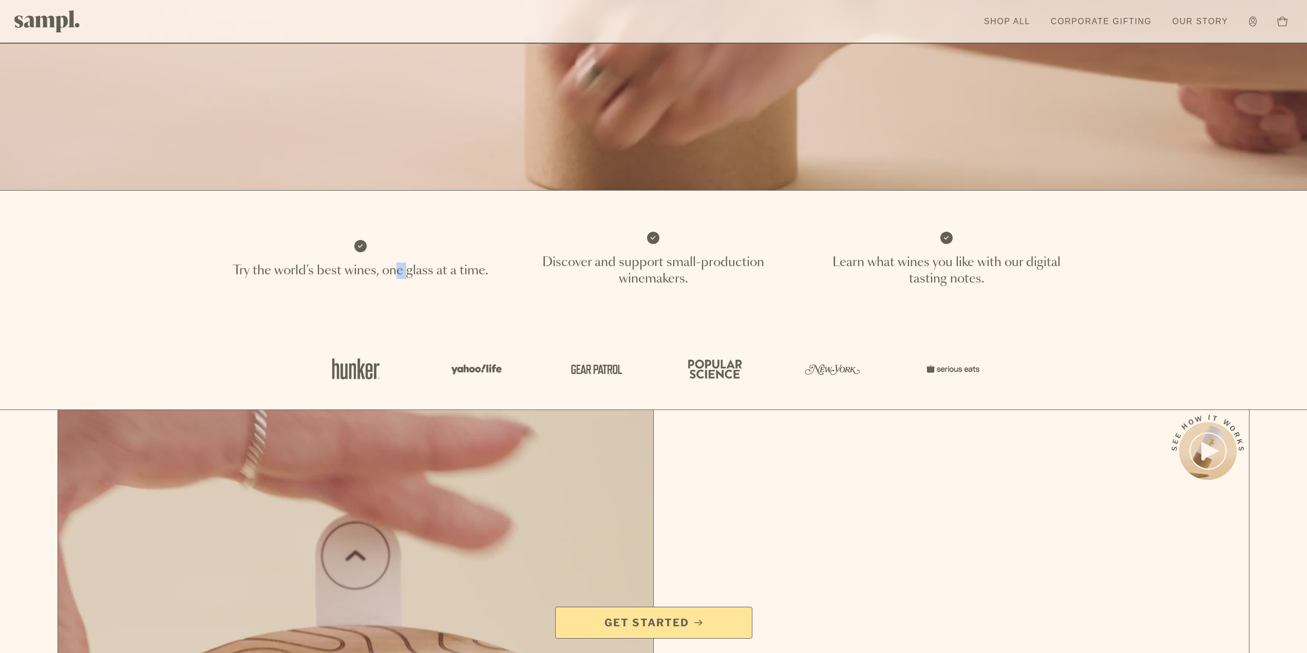
drag, startPoint x: 405, startPoint y: 263, endPoint x: 396, endPoint y: 243, distance: 22.1
click at [396, 243] on li "Try the world’s best wines, one glass at a time." at bounding box center [360, 259] width 269 height 55
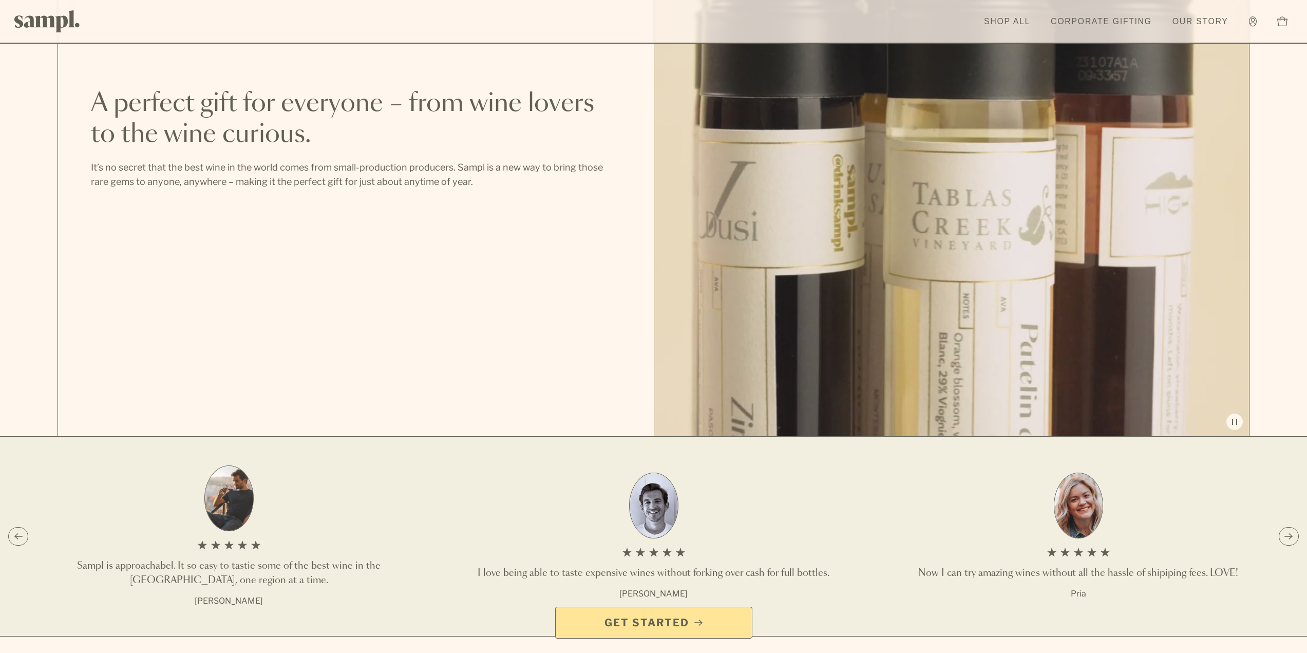
scroll to position [1848, 0]
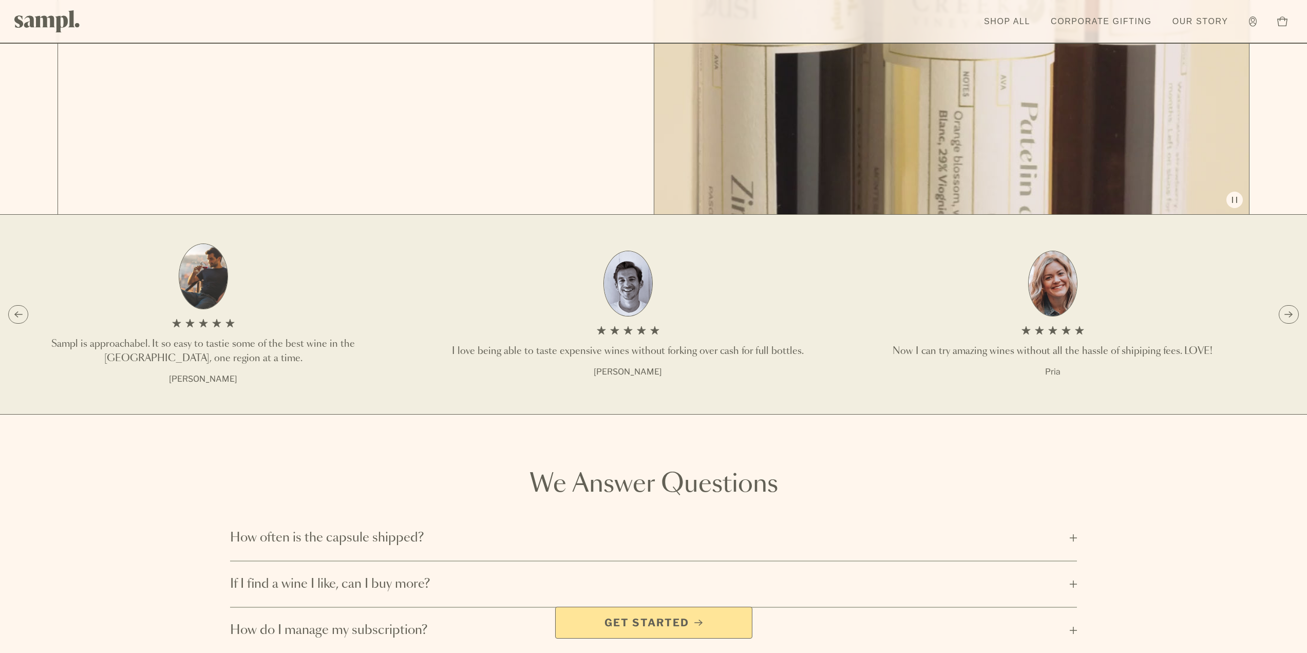
click at [691, 334] on li "I love being able to taste expensive wines without forking over cash for full b…" at bounding box center [628, 314] width 392 height 142
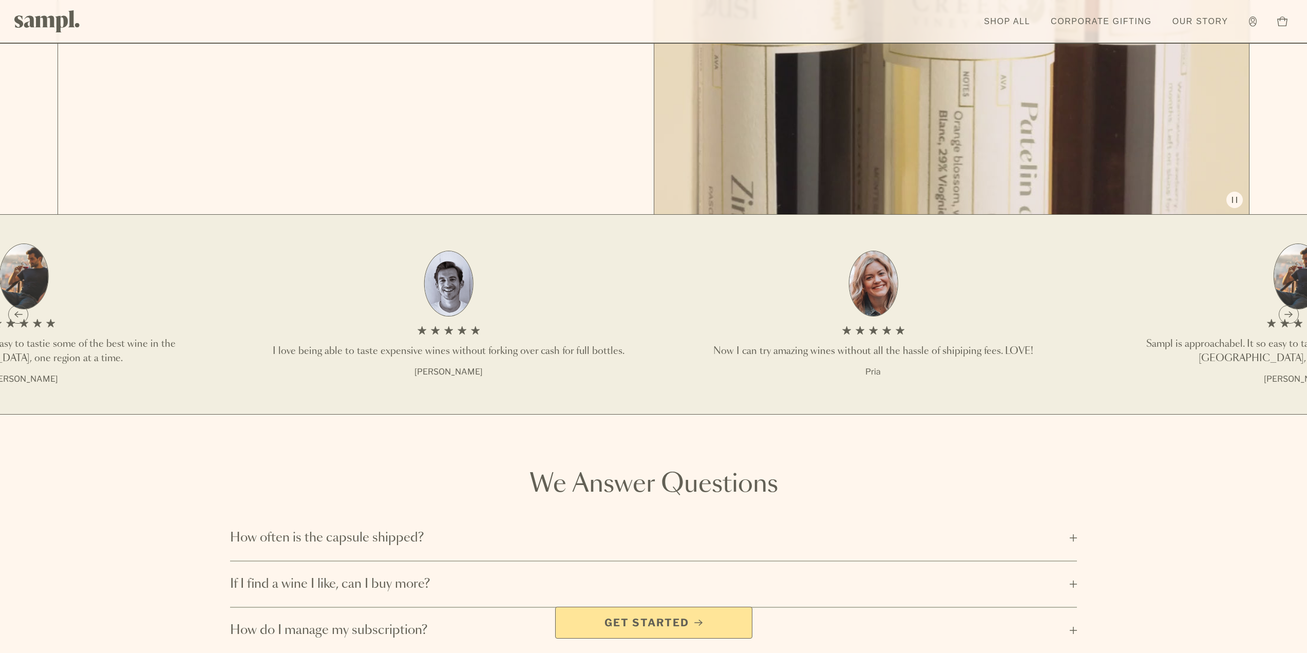
click at [236, 391] on div "1 /3 Sampl is approachabel. It so easy to tastie some of the best wine in the U…" at bounding box center [653, 314] width 1307 height 199
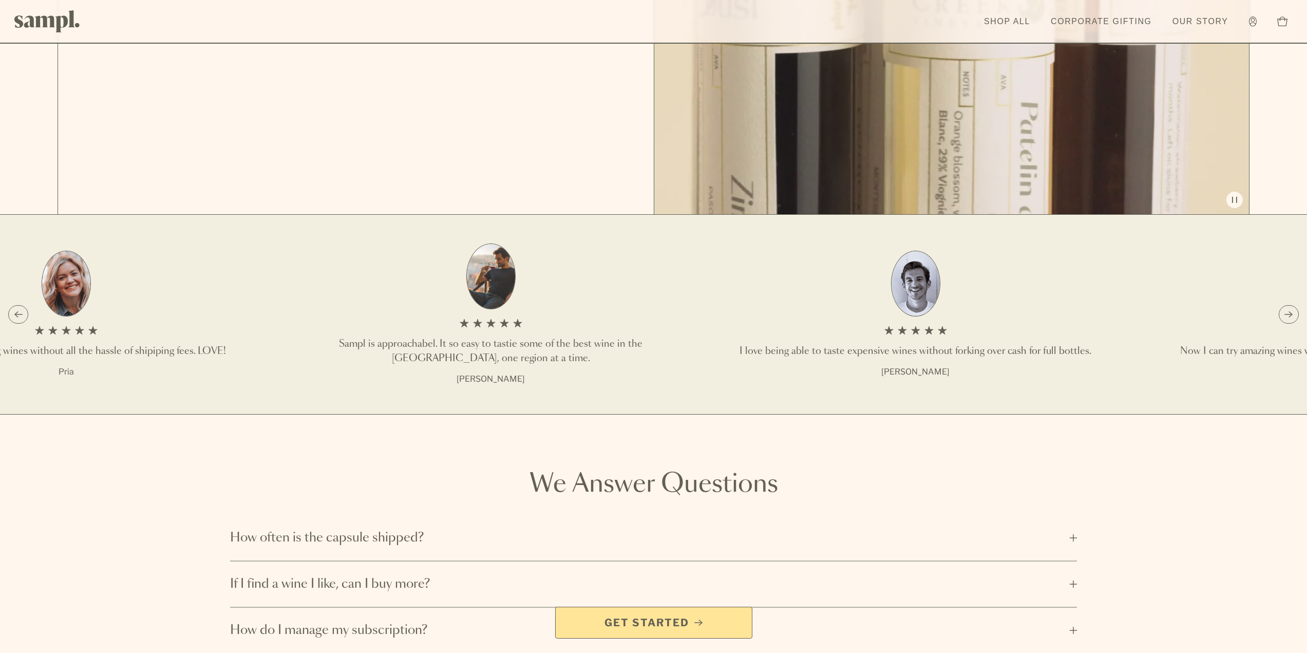
click at [369, 340] on h3 "Sampl is approachabel. It so easy to tastie some of the best wine in the US, on…" at bounding box center [491, 351] width 392 height 29
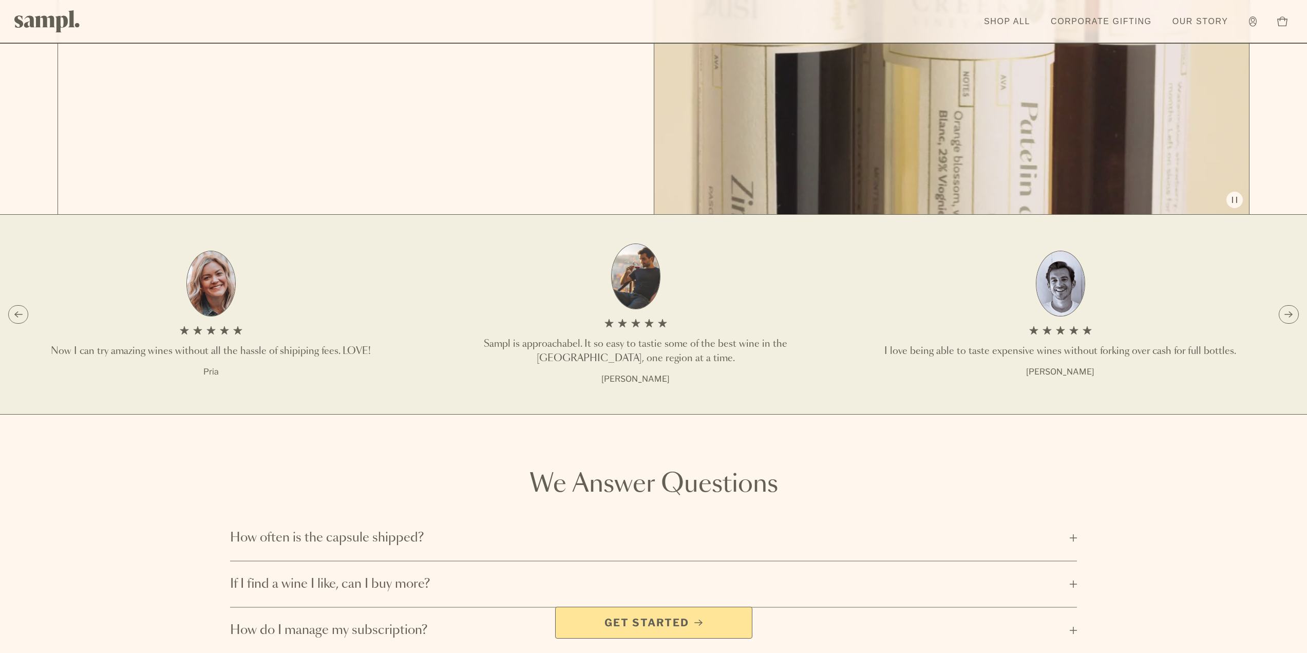
click at [864, 345] on li "I love being able to taste expensive wines without forking over cash for full b…" at bounding box center [1060, 314] width 392 height 142
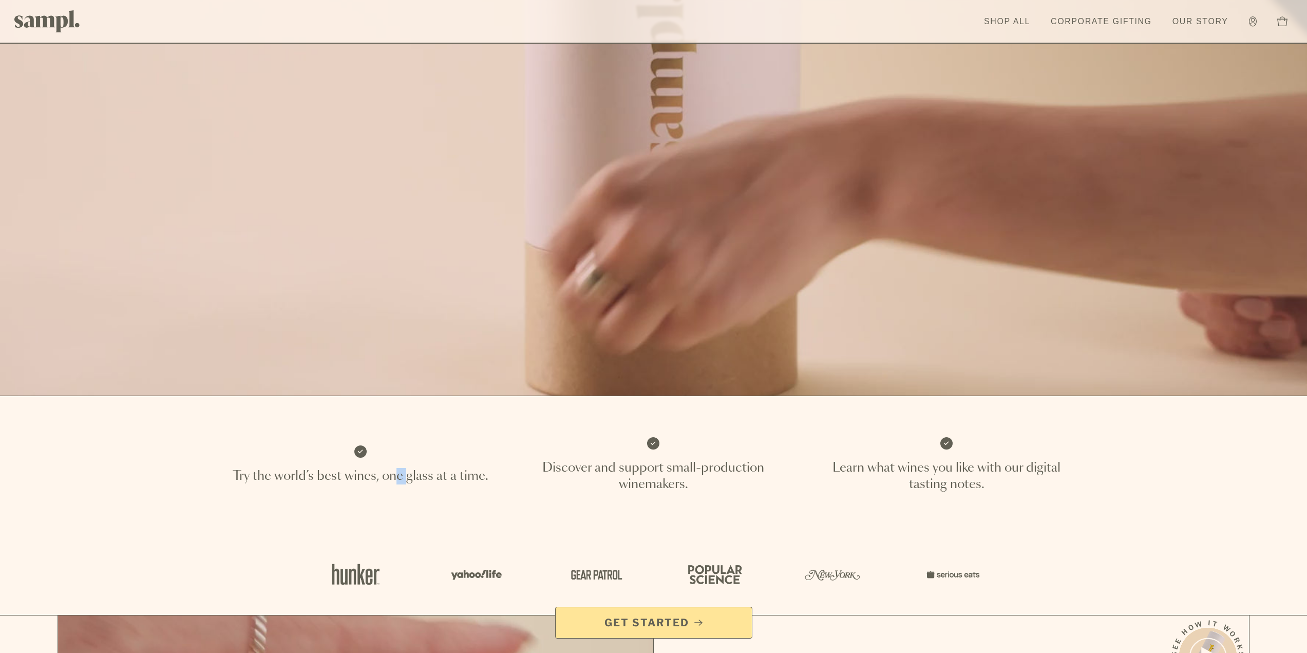
scroll to position [0, 0]
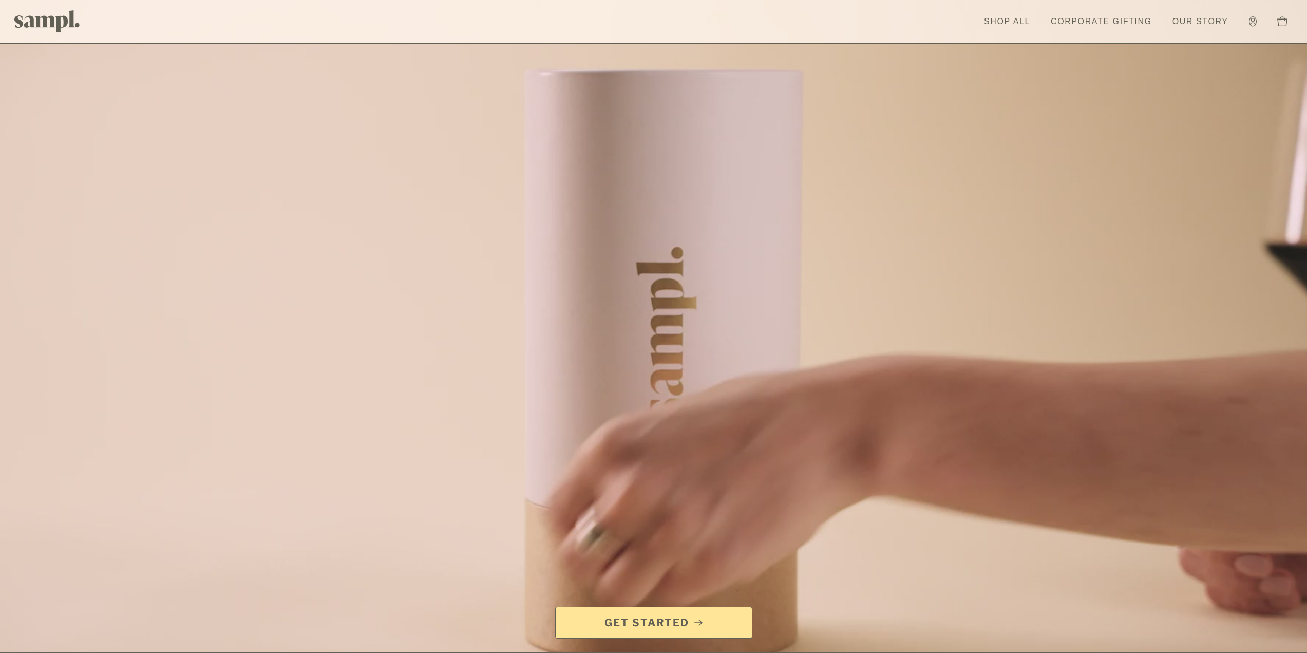
click at [1019, 16] on link "Shop All" at bounding box center [1007, 21] width 56 height 23
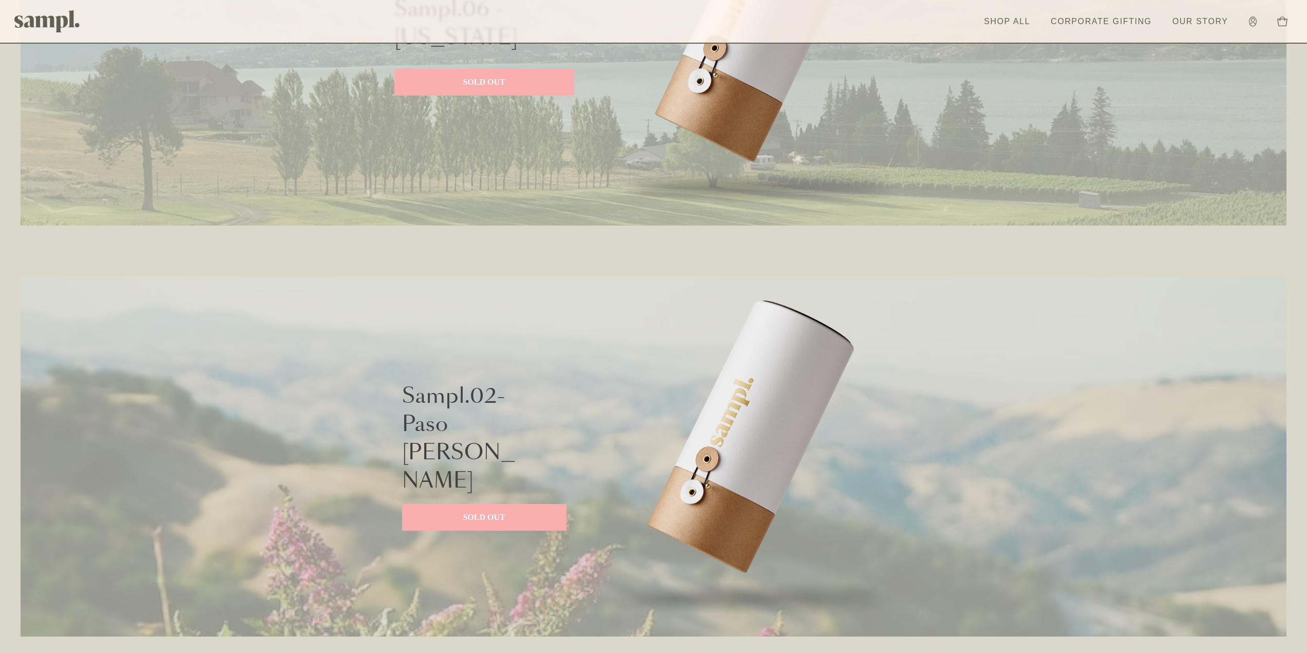
scroll to position [616, 0]
click at [448, 89] on link "SOLD OUT" at bounding box center [484, 80] width 180 height 27
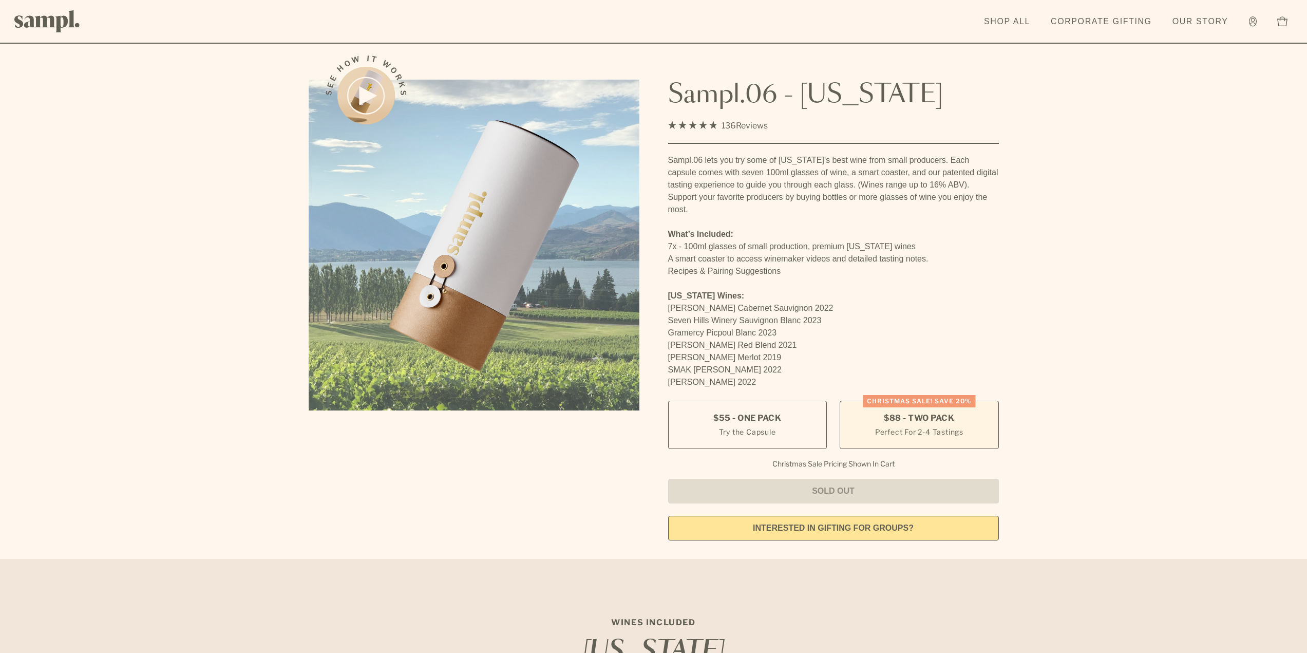
click at [886, 426] on small "Perfect For 2-4 Tastings" at bounding box center [919, 431] width 88 height 11
click at [784, 420] on label "$55 - One Pack Try the Capsule" at bounding box center [747, 424] width 159 height 48
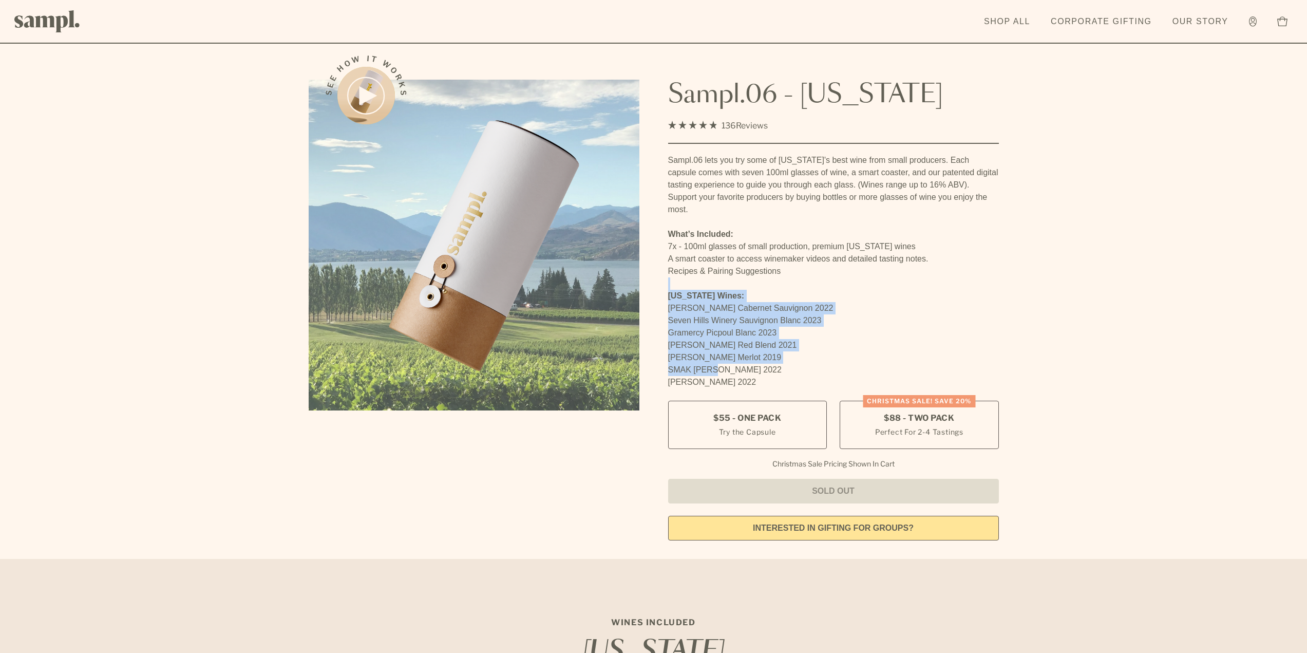
drag, startPoint x: 723, startPoint y: 352, endPoint x: 700, endPoint y: 273, distance: 82.4
click at [700, 273] on div "Sampl.06 lets you try some of Washington's best wine from small producers. Each…" at bounding box center [833, 277] width 331 height 246
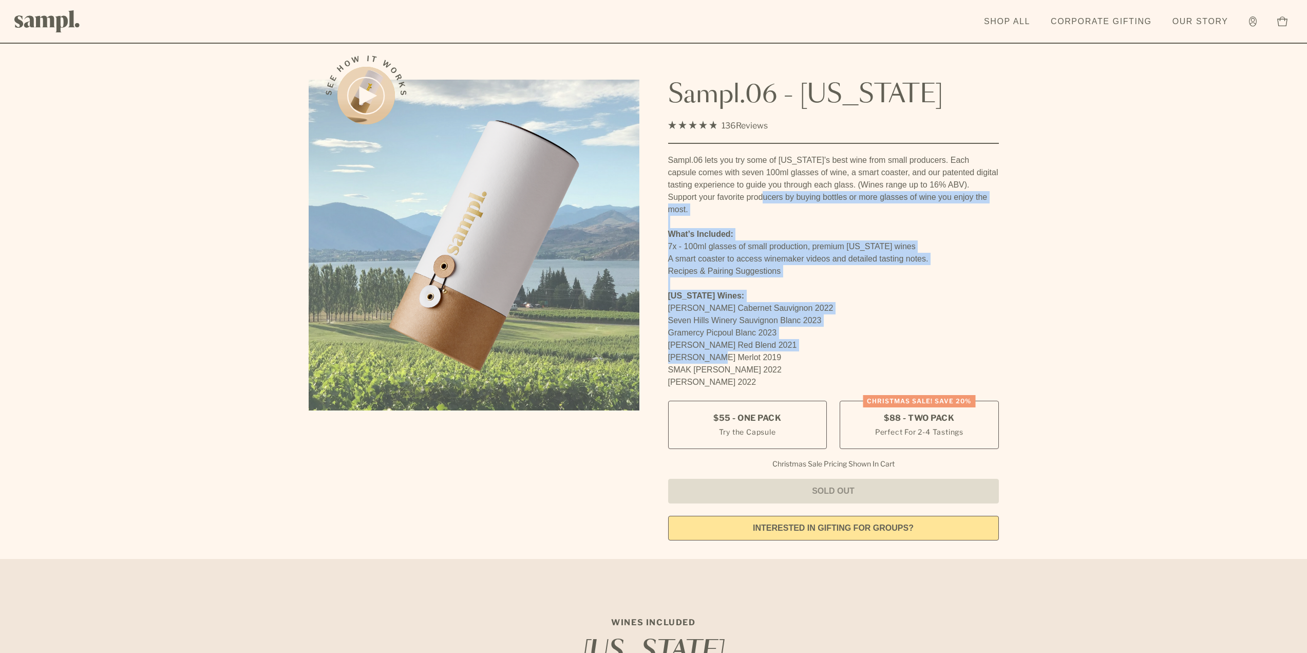
drag, startPoint x: 715, startPoint y: 258, endPoint x: 714, endPoint y: 367, distance: 108.9
click at [715, 352] on div "Sampl.06 lets you try some of Washington's best wine from small producers. Each…" at bounding box center [833, 277] width 331 height 246
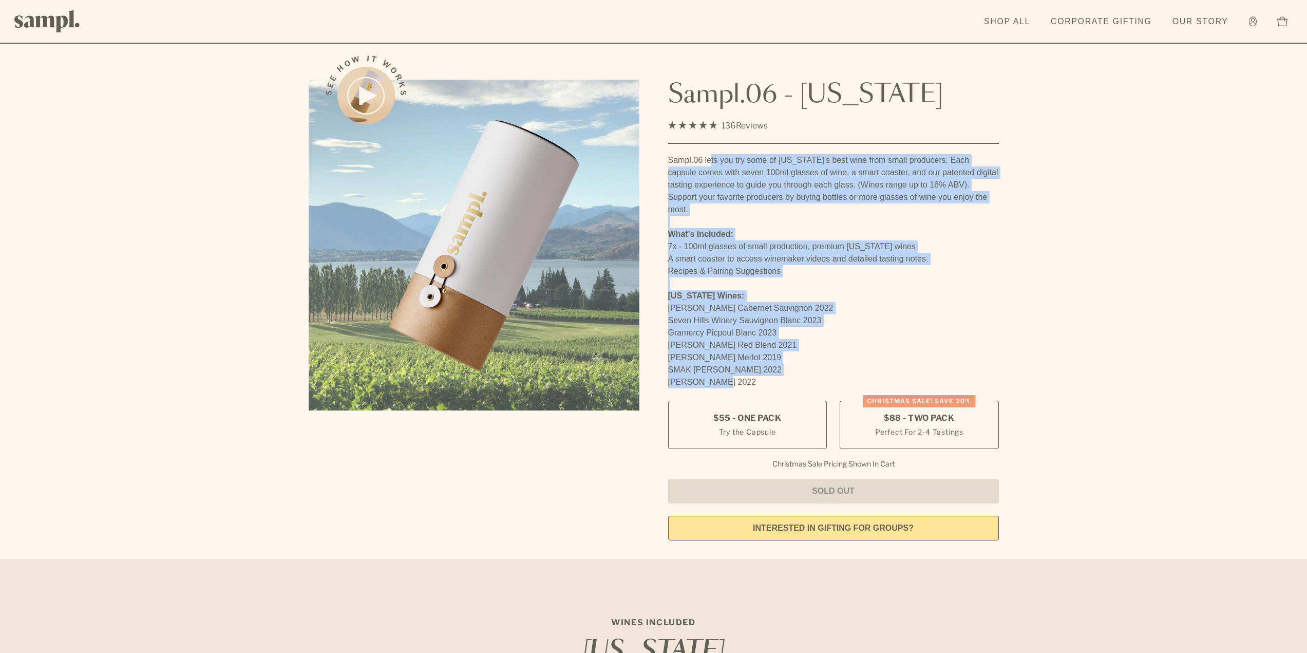
drag, startPoint x: 711, startPoint y: 363, endPoint x: 710, endPoint y: 144, distance: 218.7
click at [710, 144] on div "Sampl.06 - Washington 4.9 Rated 4.9 out of 5 stars 136 Reviews Click to scroll …" at bounding box center [833, 272] width 331 height 462
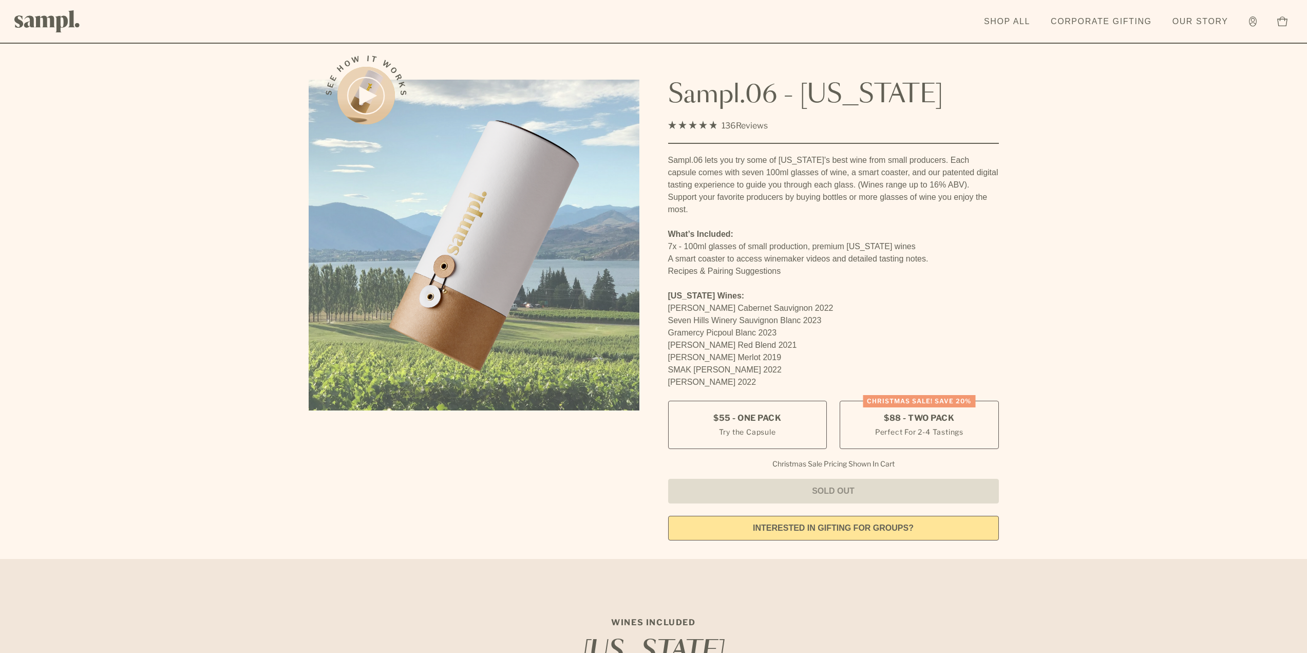
click at [706, 146] on div "Sampl.06 - Washington 4.9 Rated 4.9 out of 5 stars 136 Reviews Click to scroll …" at bounding box center [833, 272] width 331 height 462
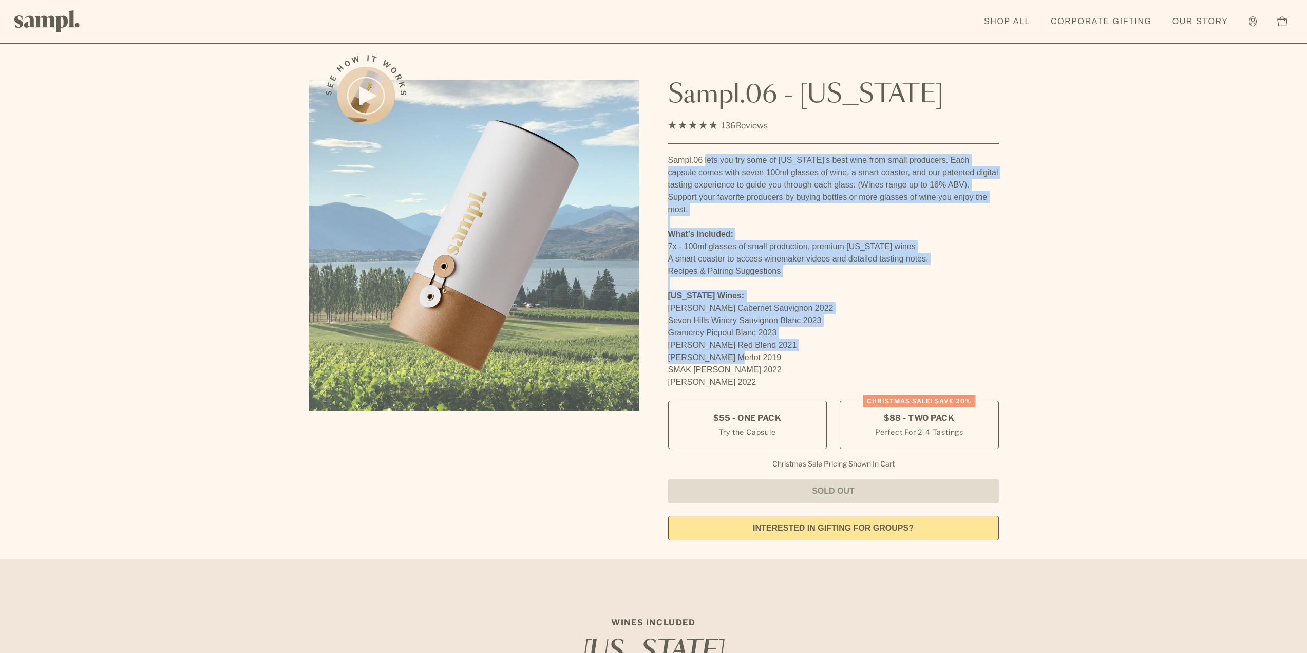
drag, startPoint x: 706, startPoint y: 146, endPoint x: 703, endPoint y: 350, distance: 203.9
click at [703, 347] on div "Sampl.06 - Washington 4.9 Rated 4.9 out of 5 stars 136 Reviews Click to scroll …" at bounding box center [833, 272] width 331 height 462
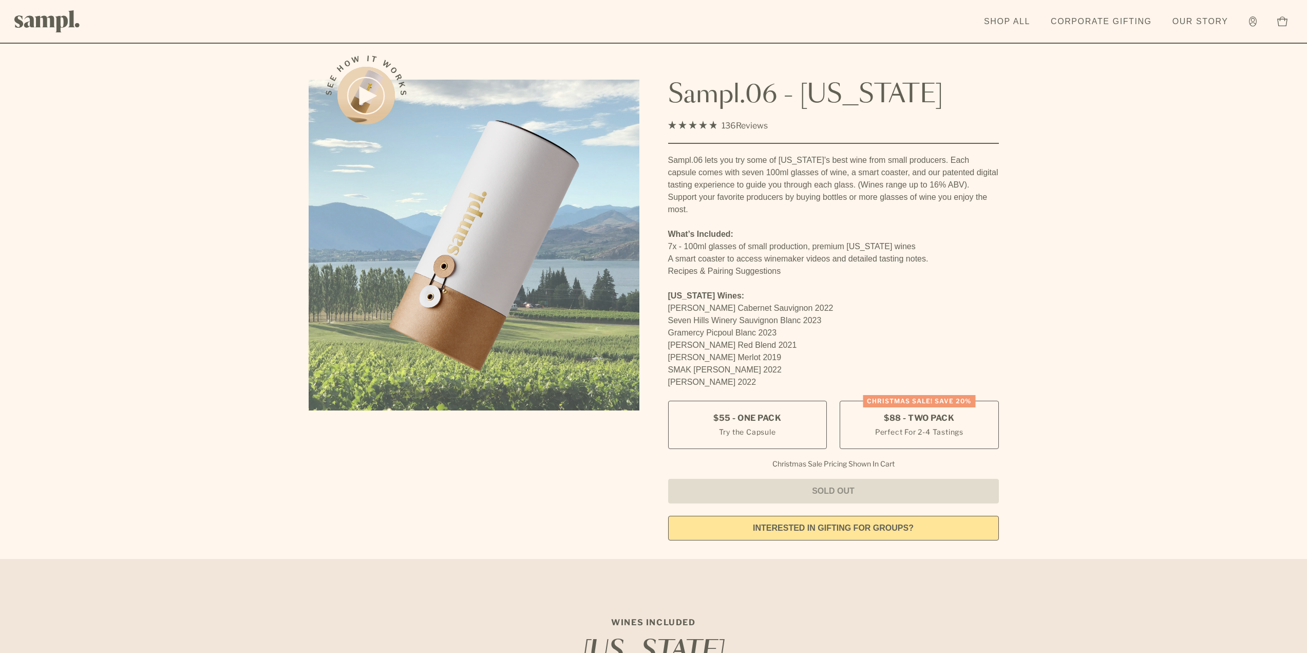
click at [701, 354] on p "Bledsoe Cabernet Sauvignon 2022 Seven Hills Winery Sauvignon Blanc 2023 Gramerc…" at bounding box center [833, 345] width 331 height 86
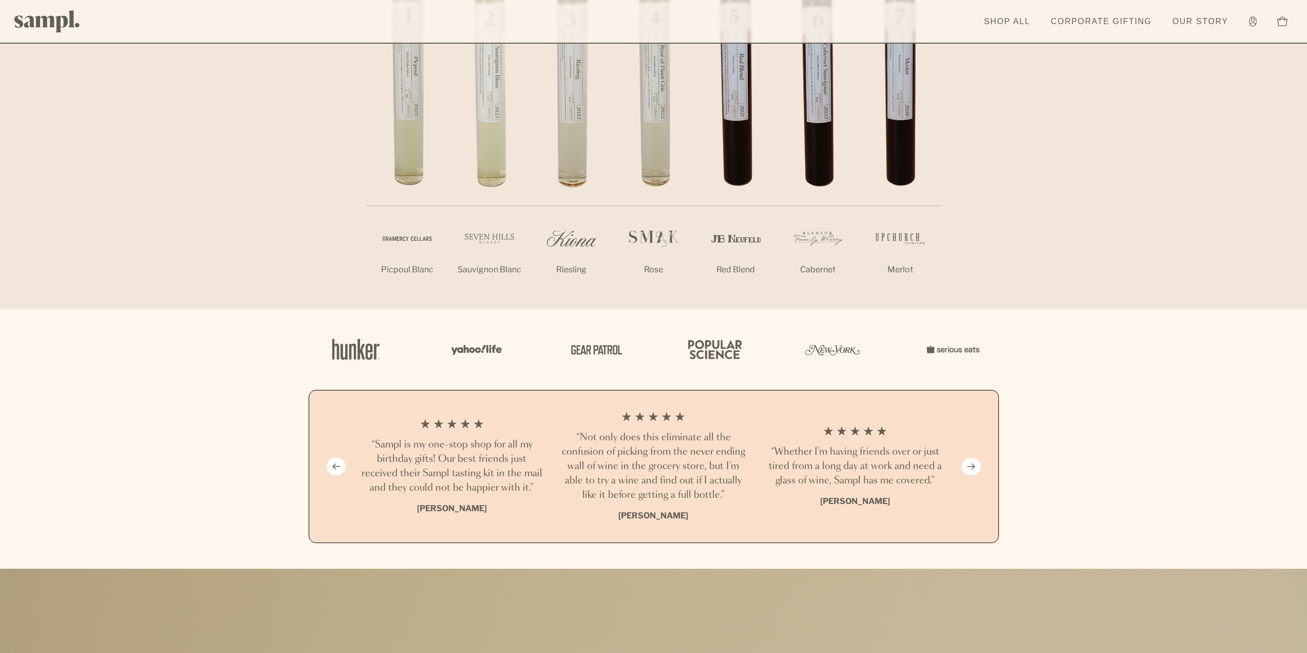
scroll to position [1027, 0]
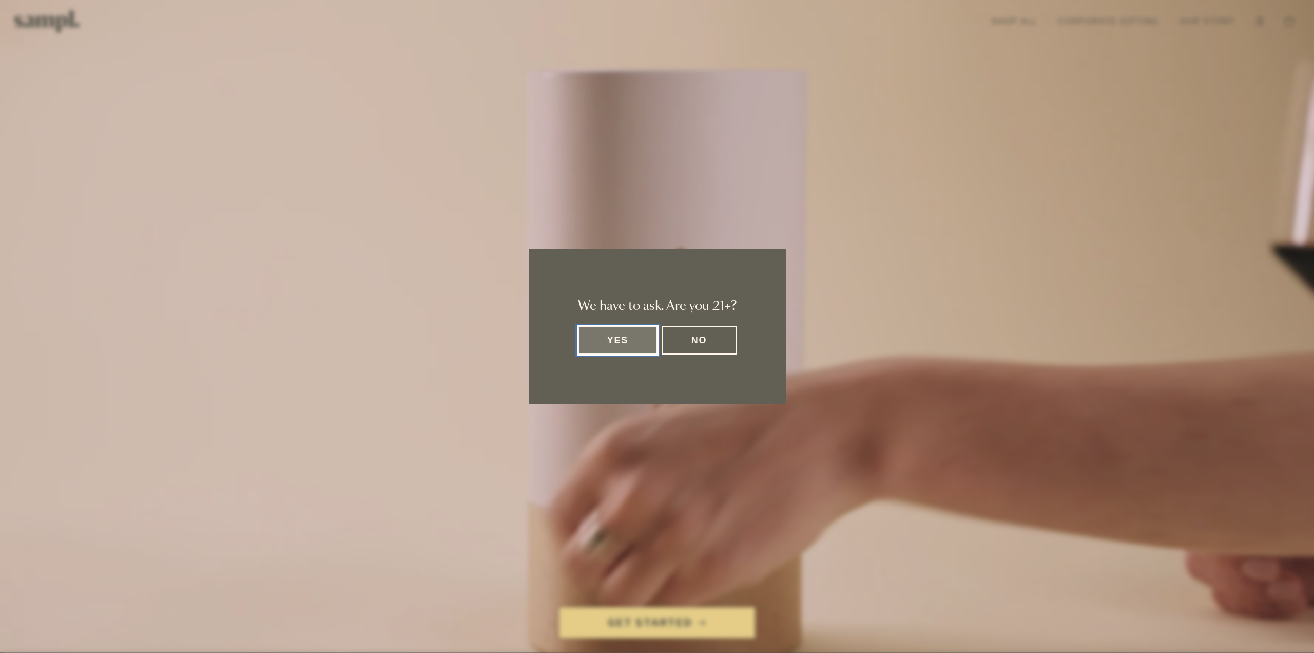
click at [618, 330] on button "Yes" at bounding box center [618, 340] width 80 height 28
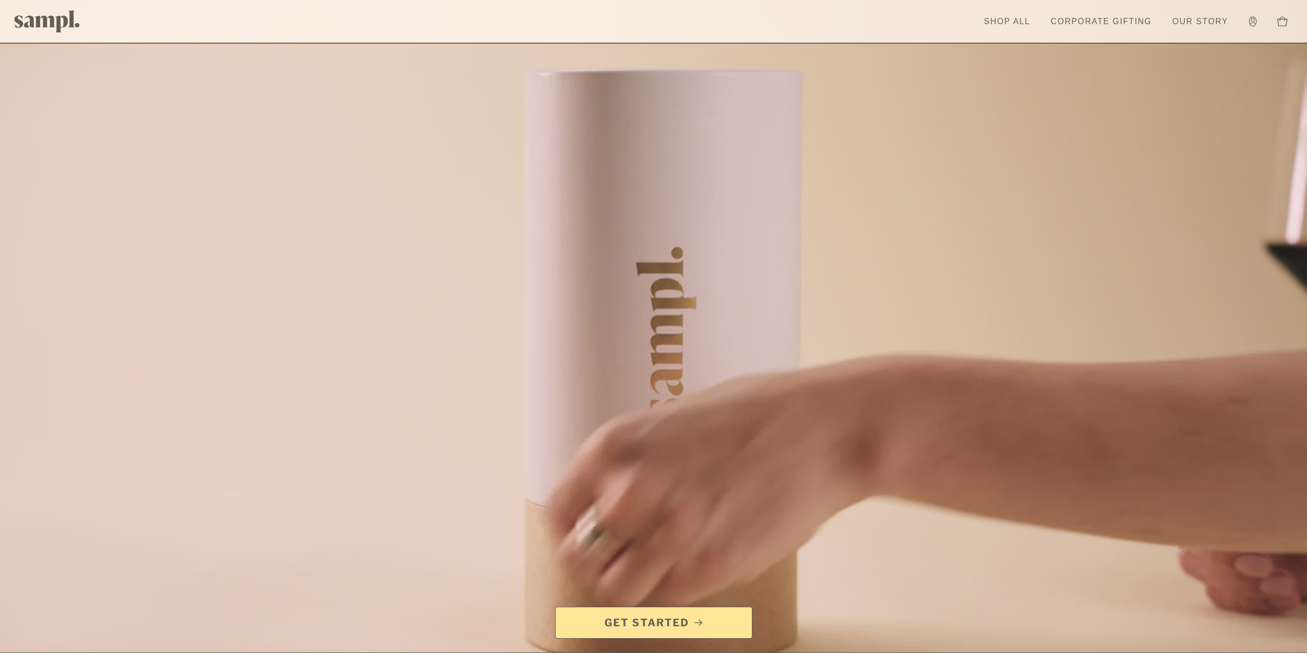
click at [1188, 41] on header "Toggle navigation menu Shop All Corporate Gifting Our Story Account Story Shop …" at bounding box center [653, 22] width 1307 height 44
click at [1188, 27] on link "Our Story" at bounding box center [1200, 21] width 66 height 23
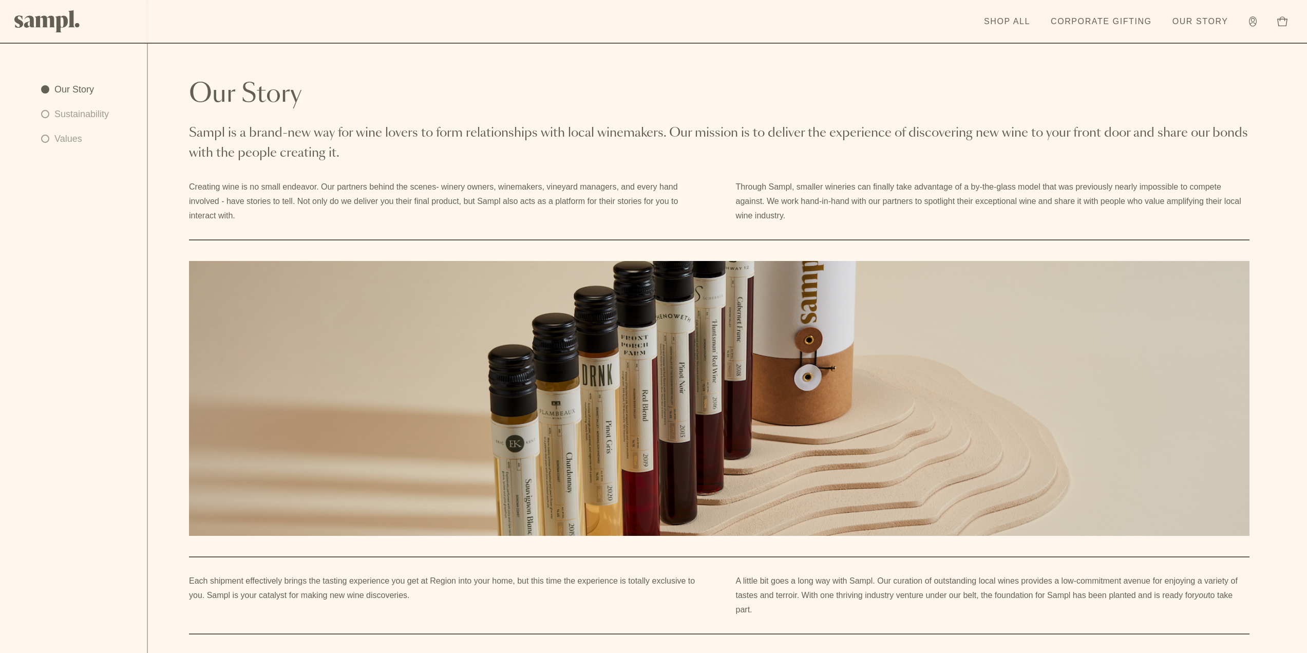
drag, startPoint x: 418, startPoint y: 207, endPoint x: 409, endPoint y: 146, distance: 61.8
click at [409, 154] on article "Our Story Sampl is a brand-new way for wine lovers to form relationships with l…" at bounding box center [727, 469] width 1159 height 775
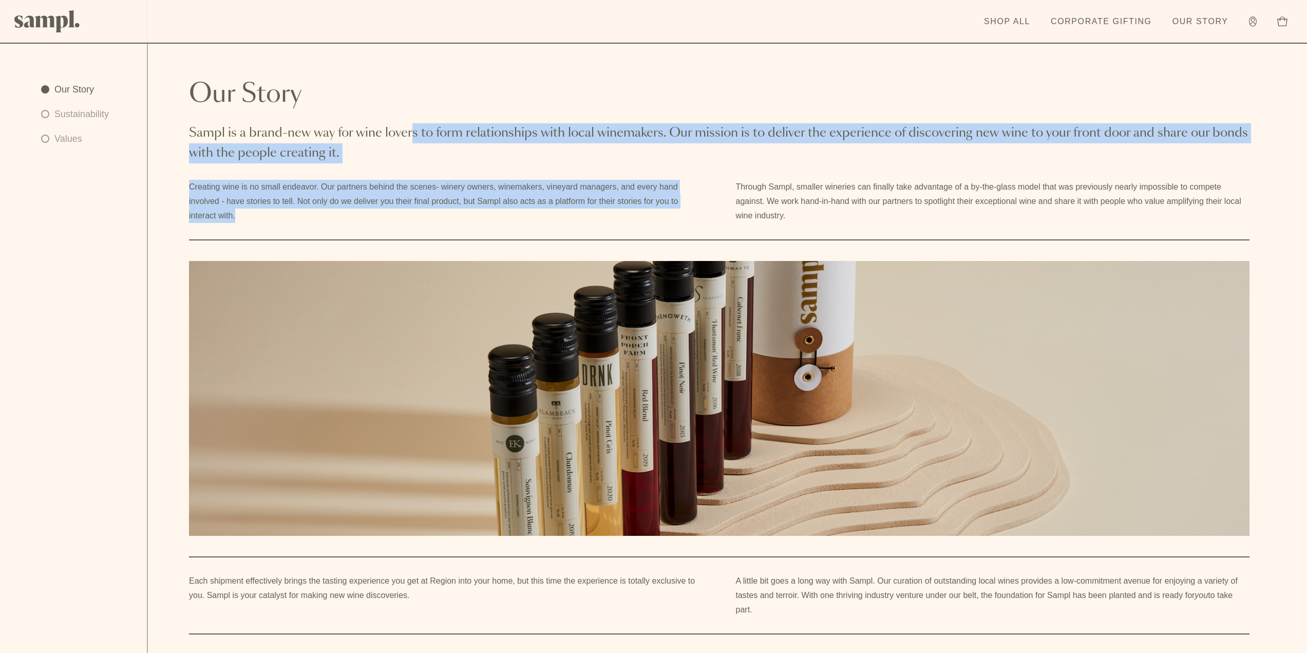
drag, startPoint x: 410, startPoint y: 135, endPoint x: 428, endPoint y: 220, distance: 87.1
click at [428, 220] on article "Our Story Sampl is a brand-new way for wine lovers to form relationships with l…" at bounding box center [727, 469] width 1159 height 775
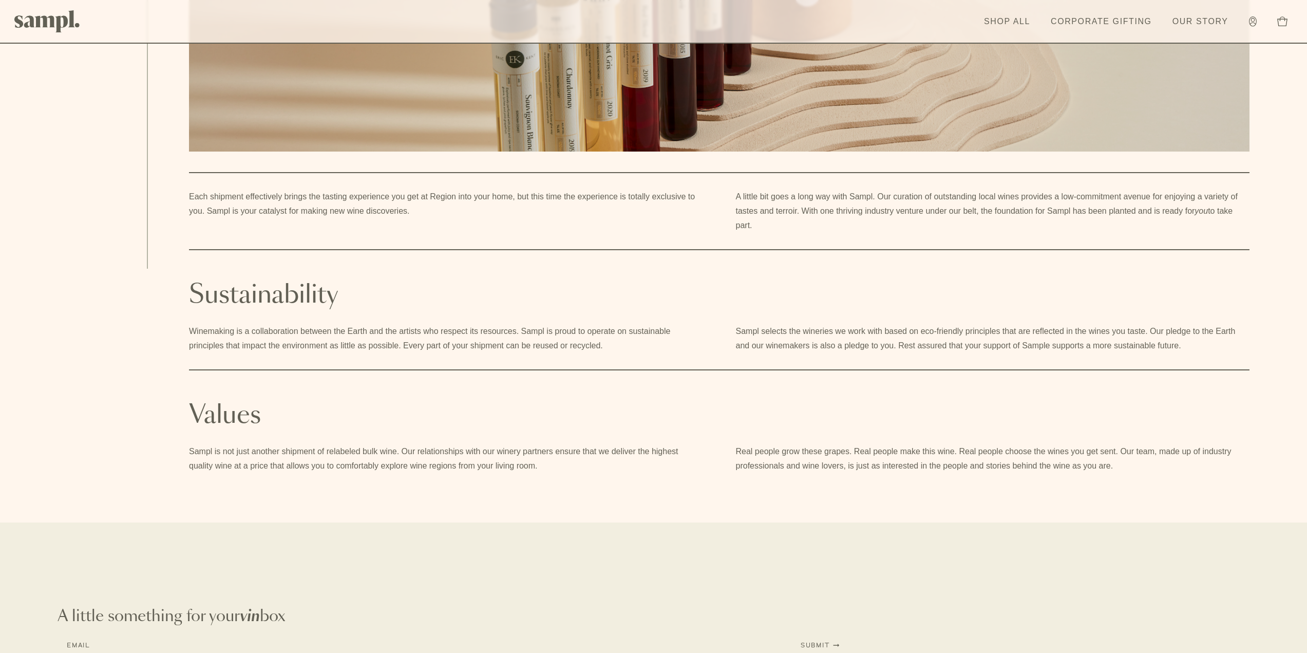
scroll to position [411, 0]
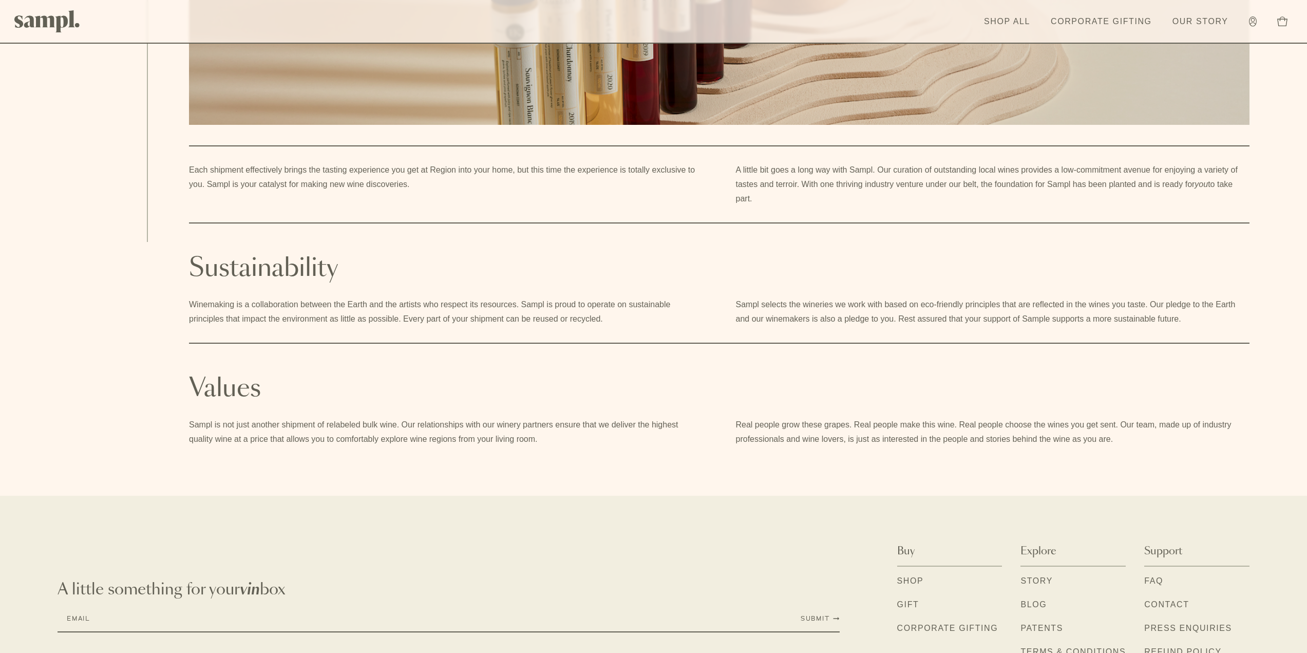
drag, startPoint x: 394, startPoint y: 331, endPoint x: 392, endPoint y: 345, distance: 14.0
click at [392, 342] on article "Our Story Sampl is a brand-new way for wine lovers to form relationships with l…" at bounding box center [727, 58] width 1159 height 775
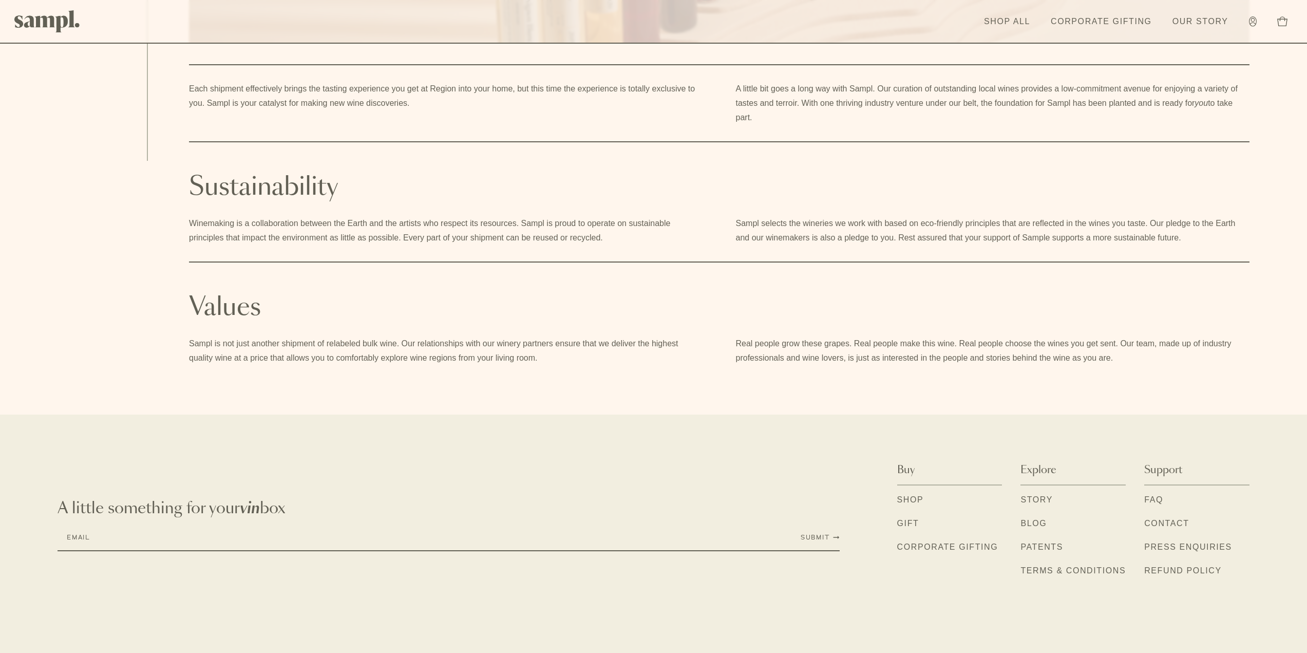
scroll to position [493, 0]
drag, startPoint x: 413, startPoint y: 332, endPoint x: 418, endPoint y: 276, distance: 56.2
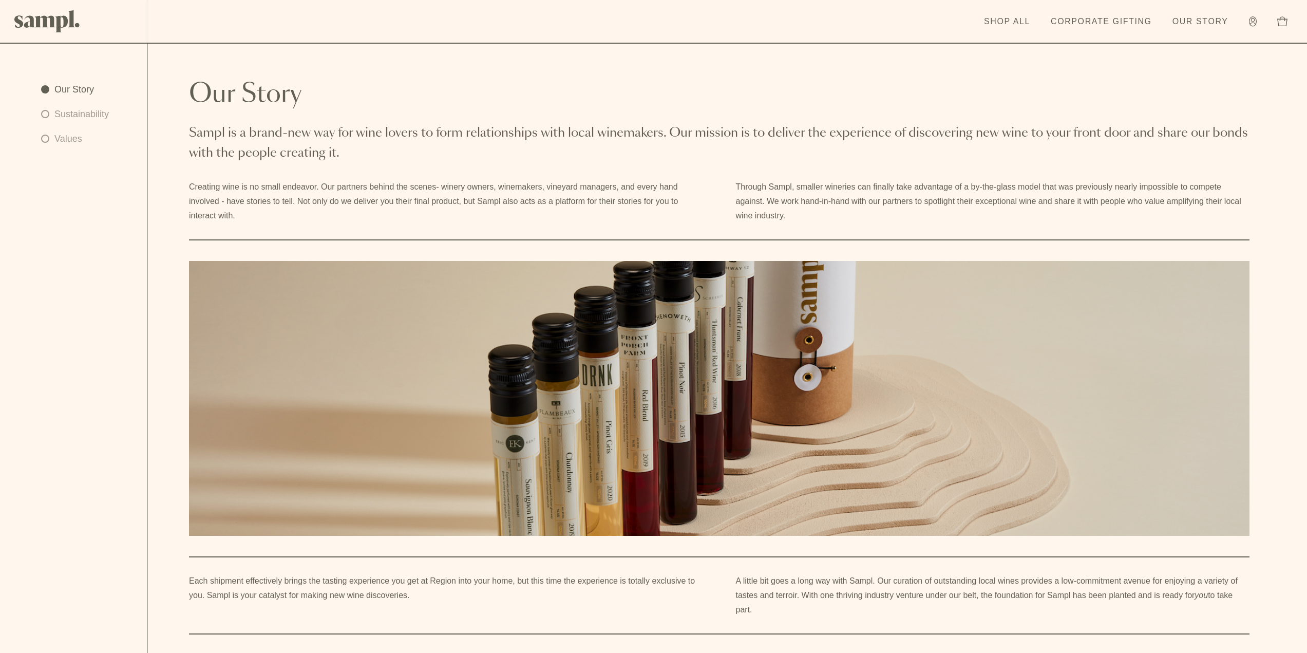
drag, startPoint x: 903, startPoint y: 354, endPoint x: 797, endPoint y: 101, distance: 274.3
click at [1253, 23] on icon at bounding box center [1253, 21] width 8 height 10
